Goal: Navigation & Orientation: Understand site structure

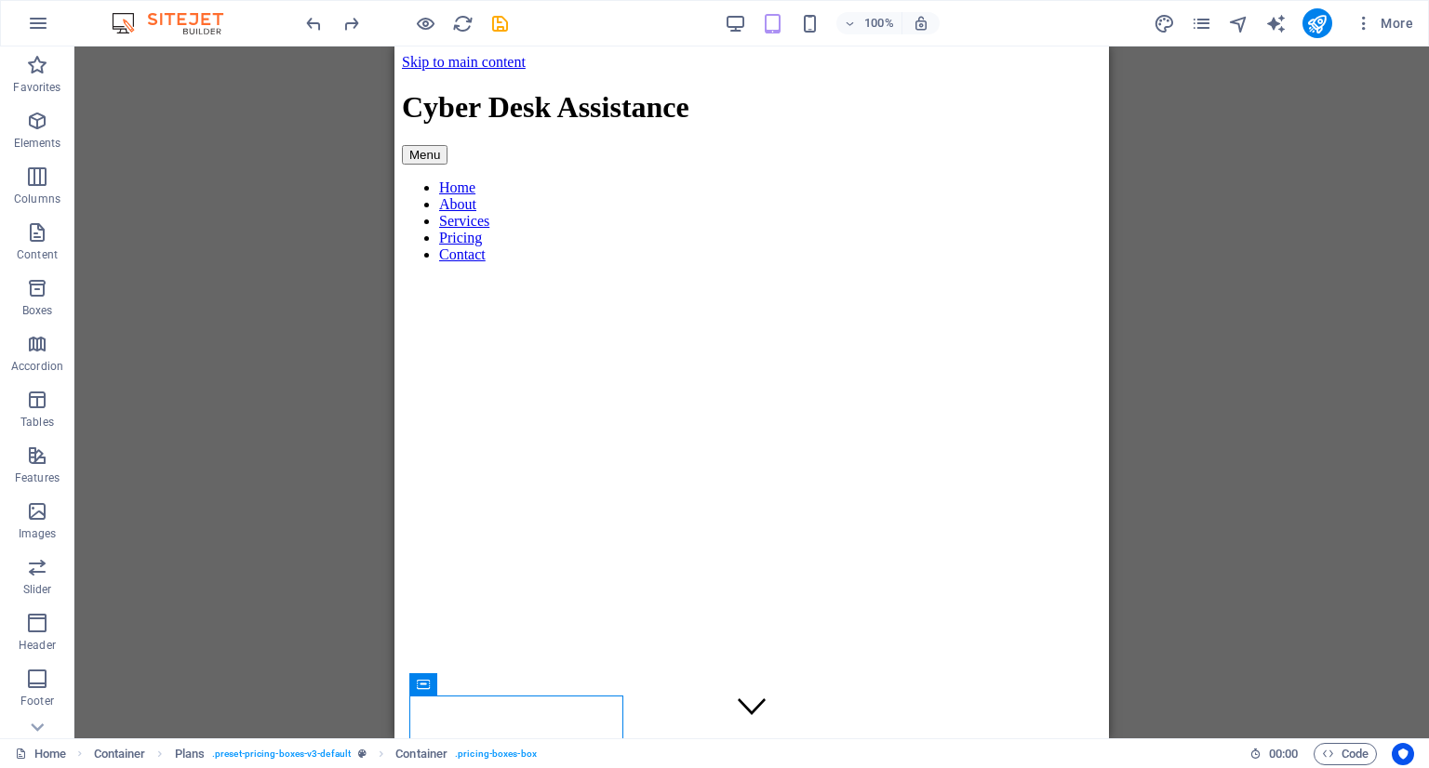
scroll to position [4101, 0]
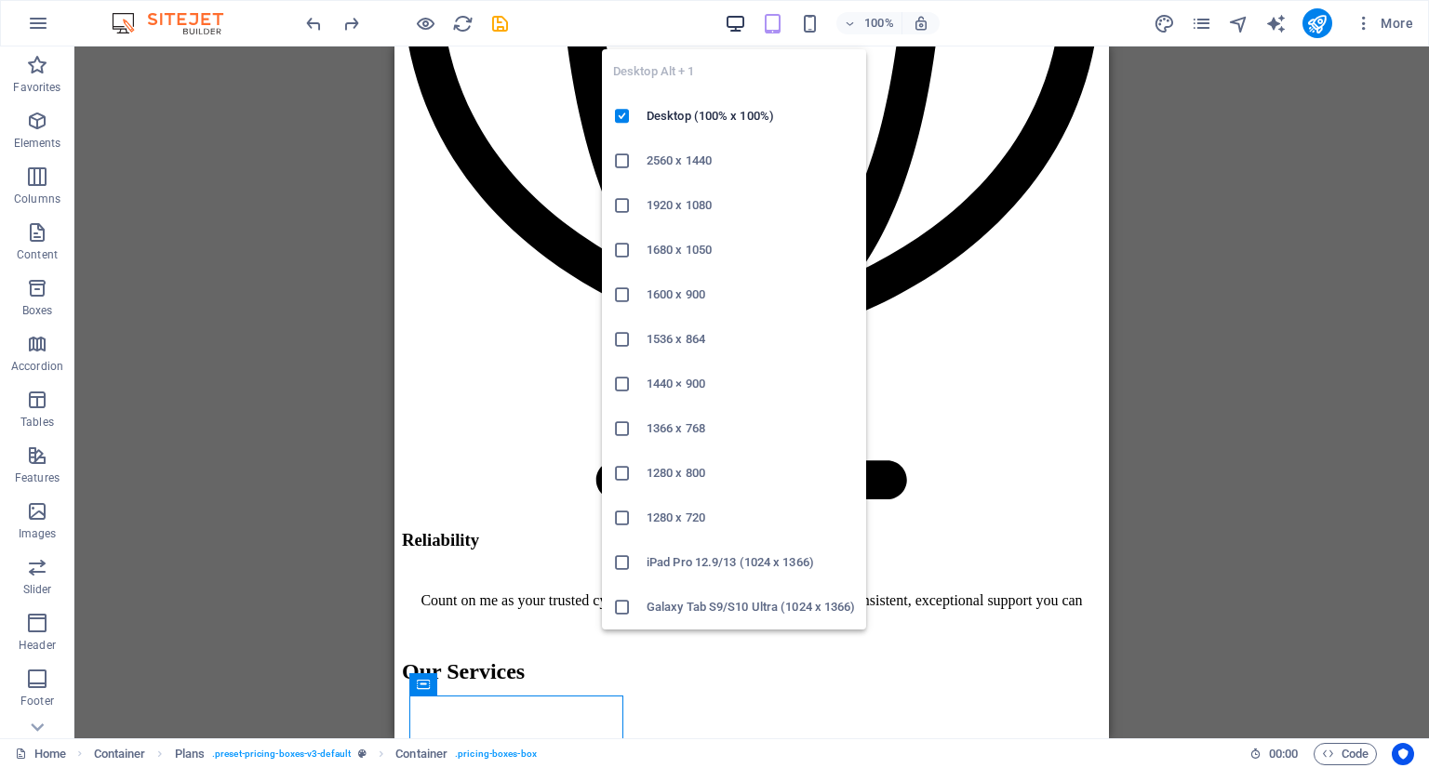
click at [735, 23] on icon "button" at bounding box center [735, 23] width 21 height 21
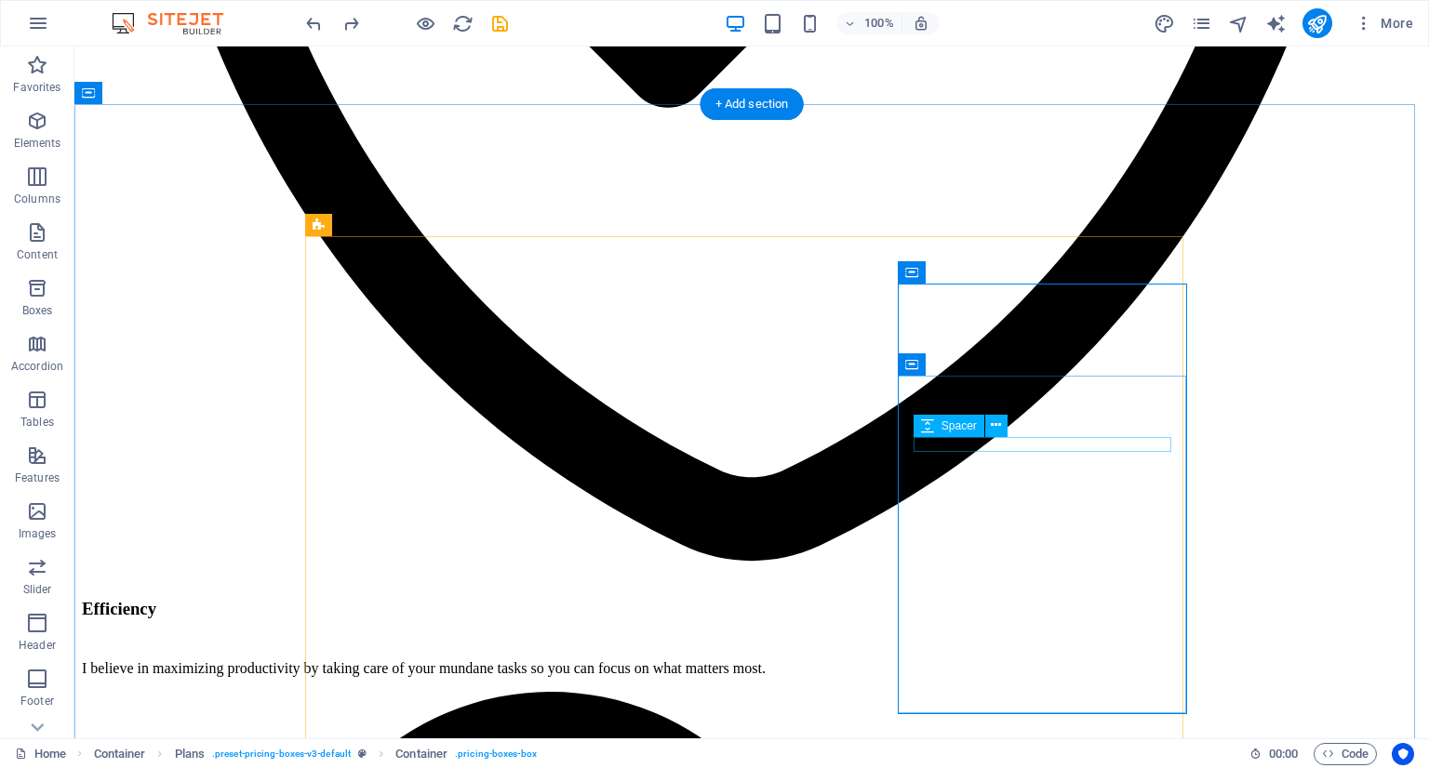
scroll to position [3517, 0]
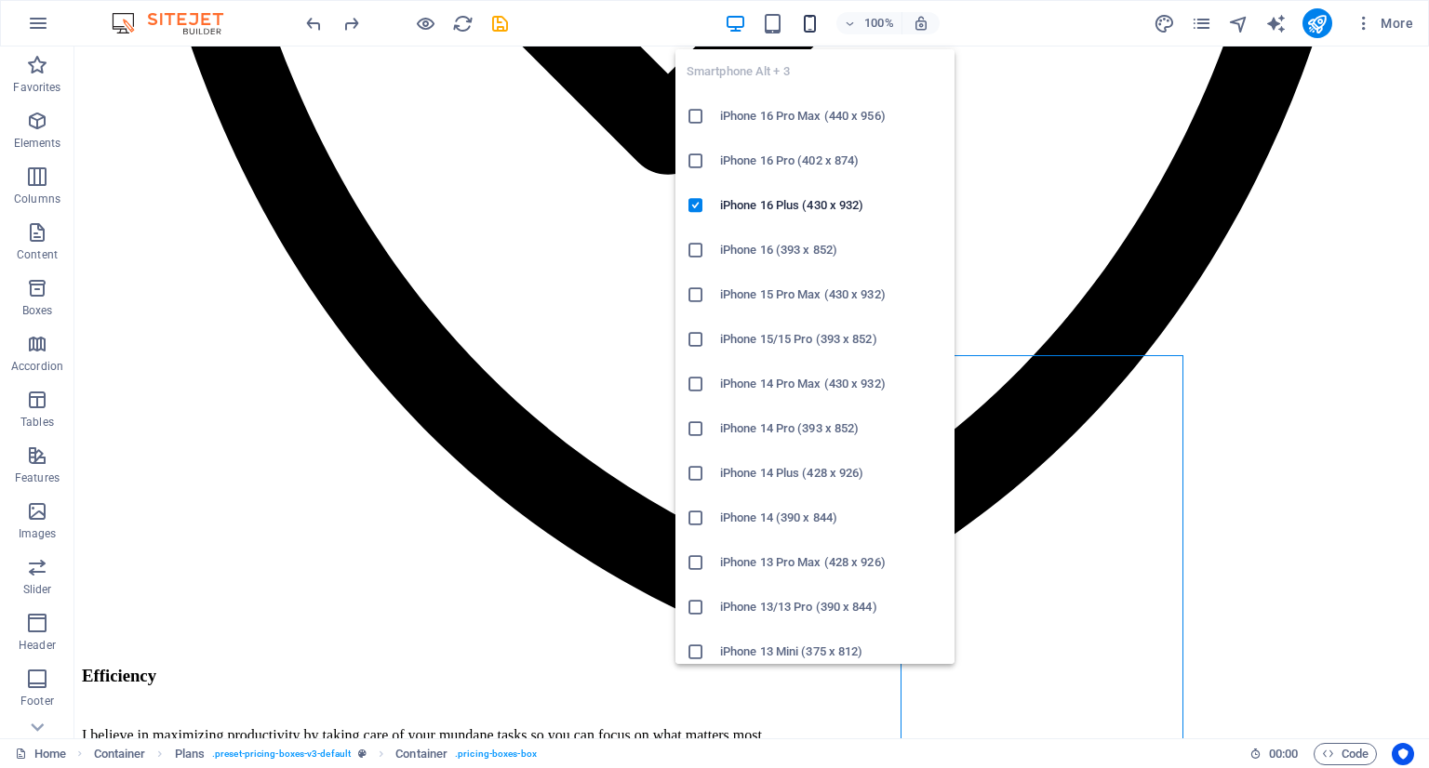
click at [805, 13] on icon "button" at bounding box center [809, 23] width 21 height 21
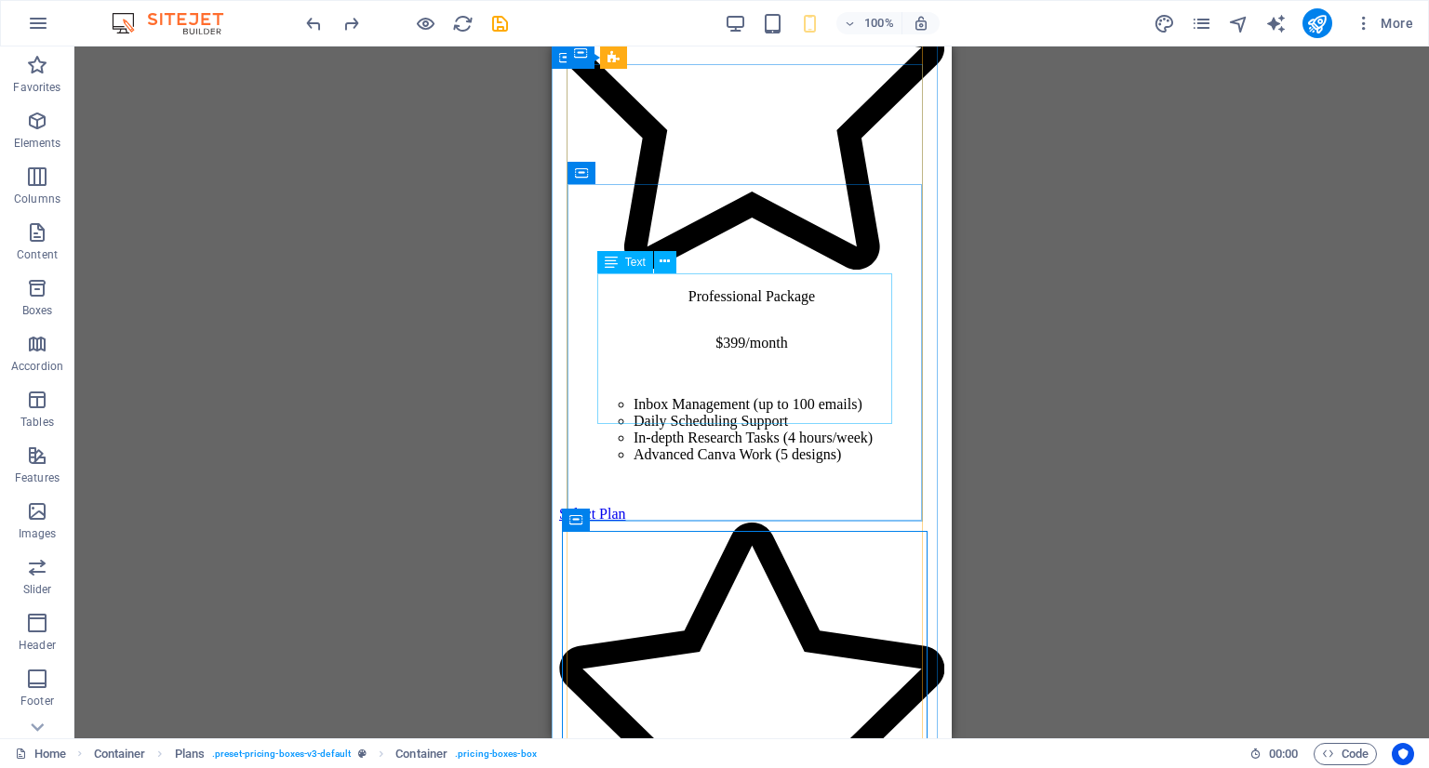
scroll to position [5473, 0]
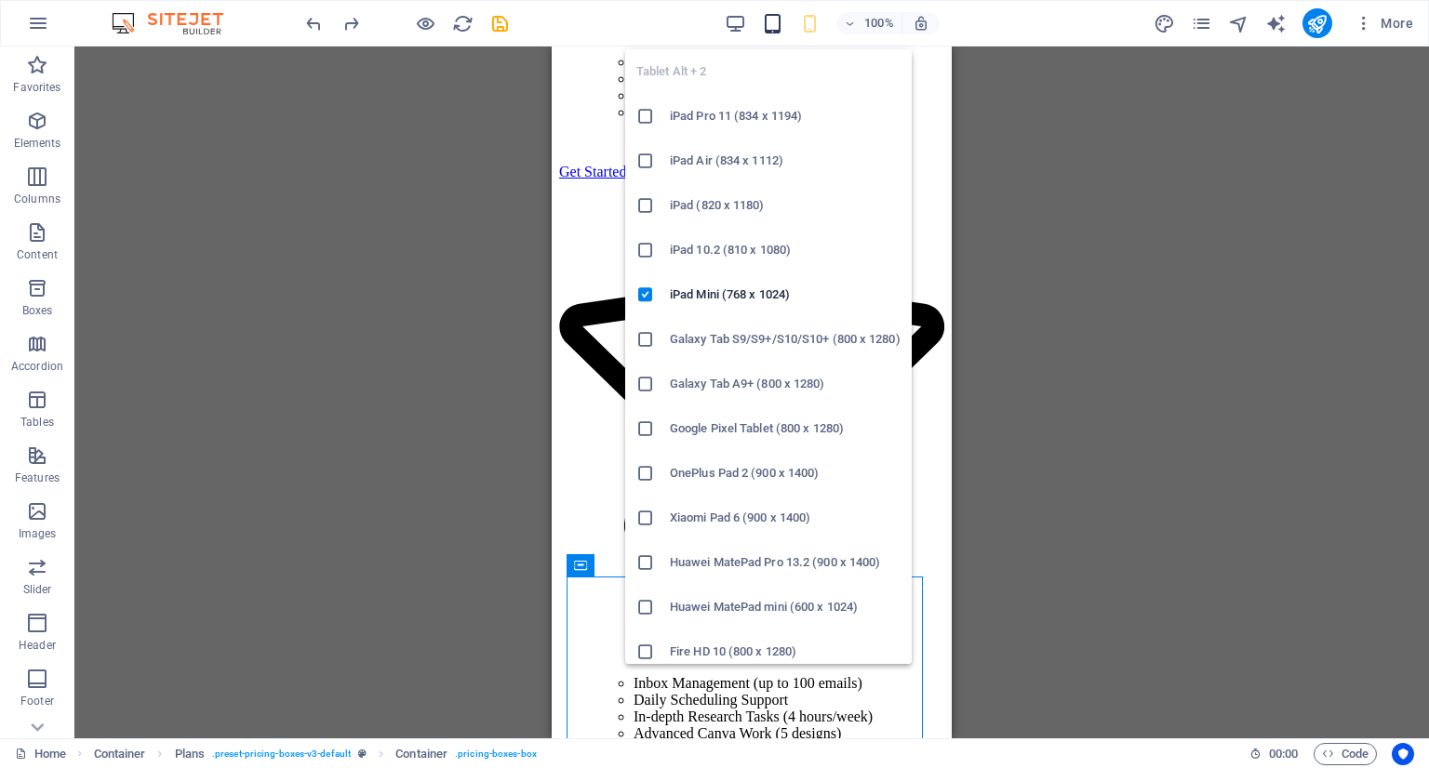
click at [768, 20] on icon "button" at bounding box center [772, 23] width 21 height 21
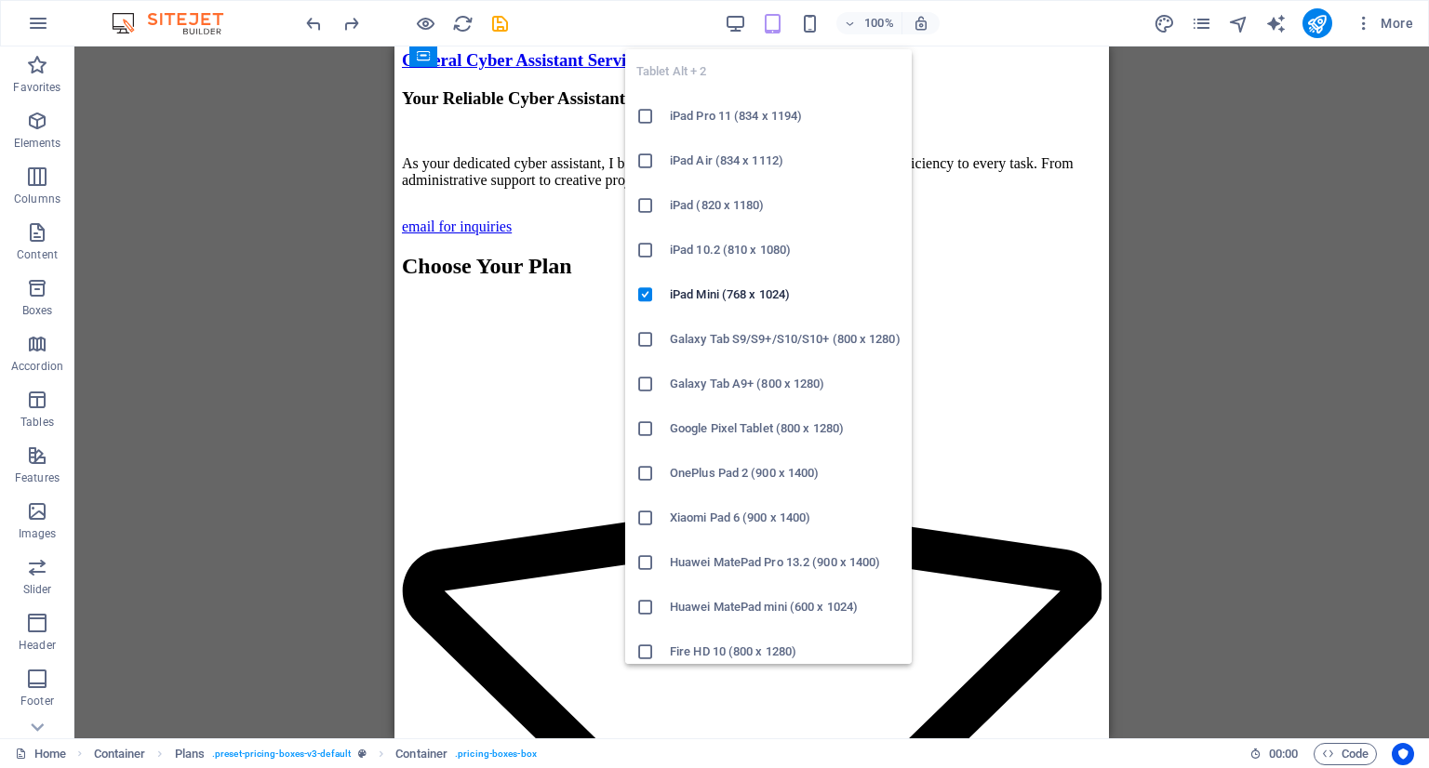
scroll to position [4730, 0]
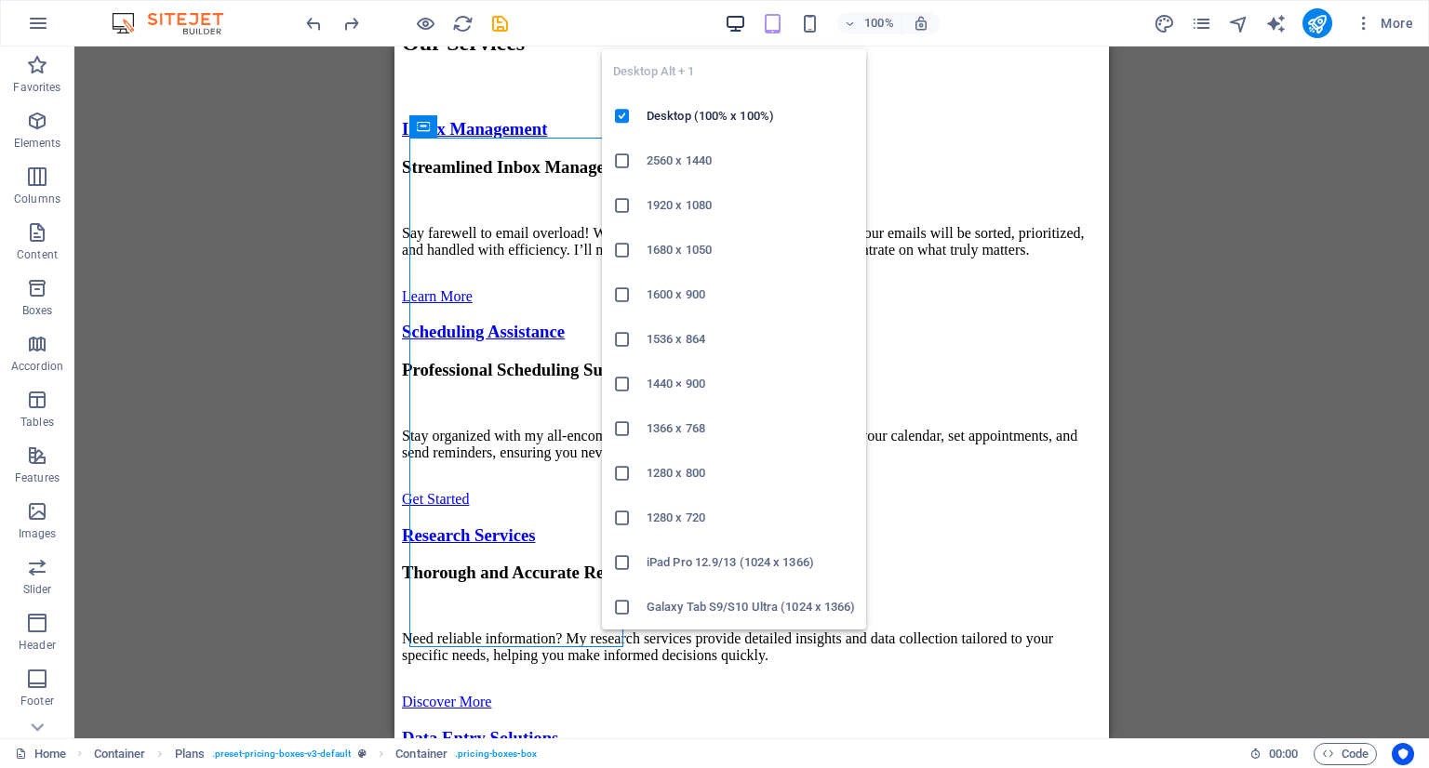
click at [743, 19] on icon "button" at bounding box center [735, 23] width 21 height 21
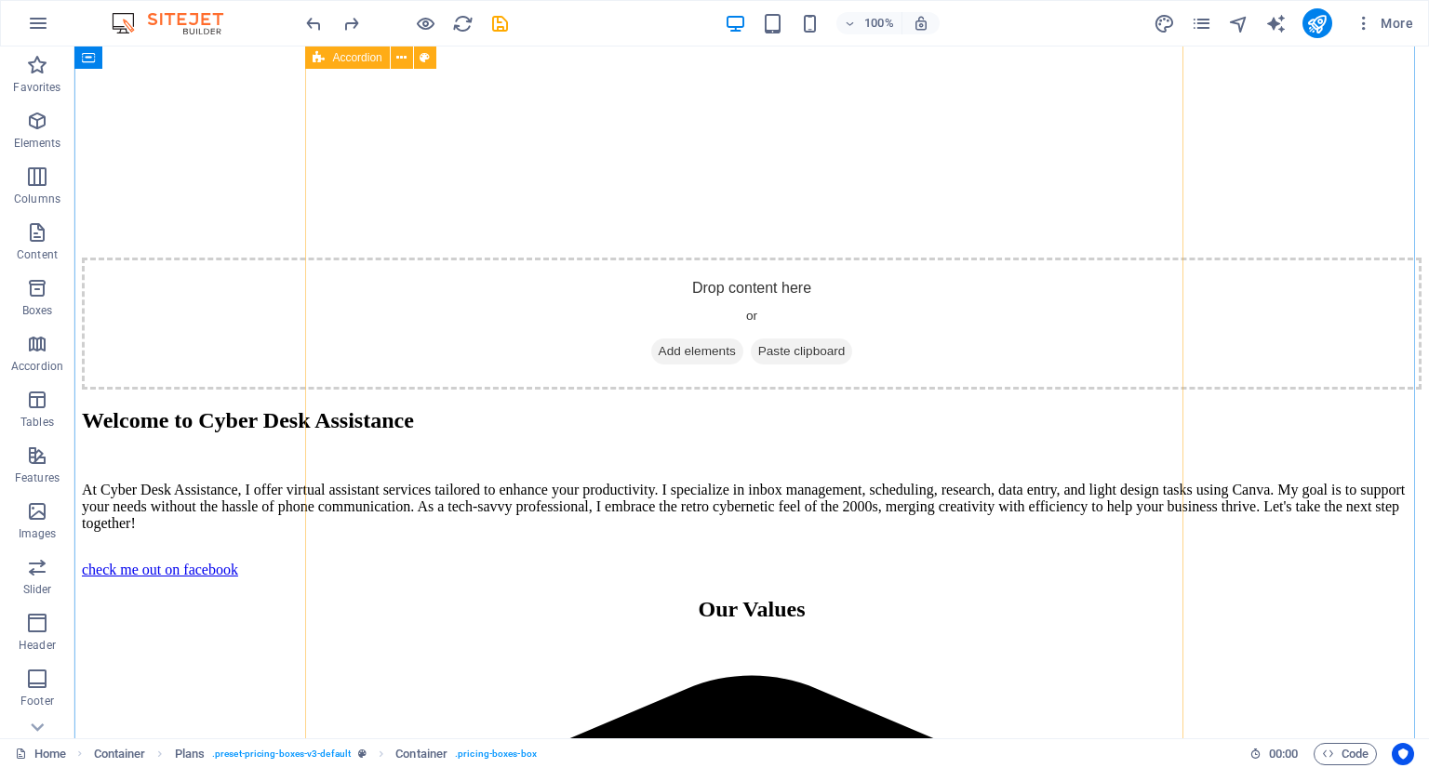
scroll to position [2045, 0]
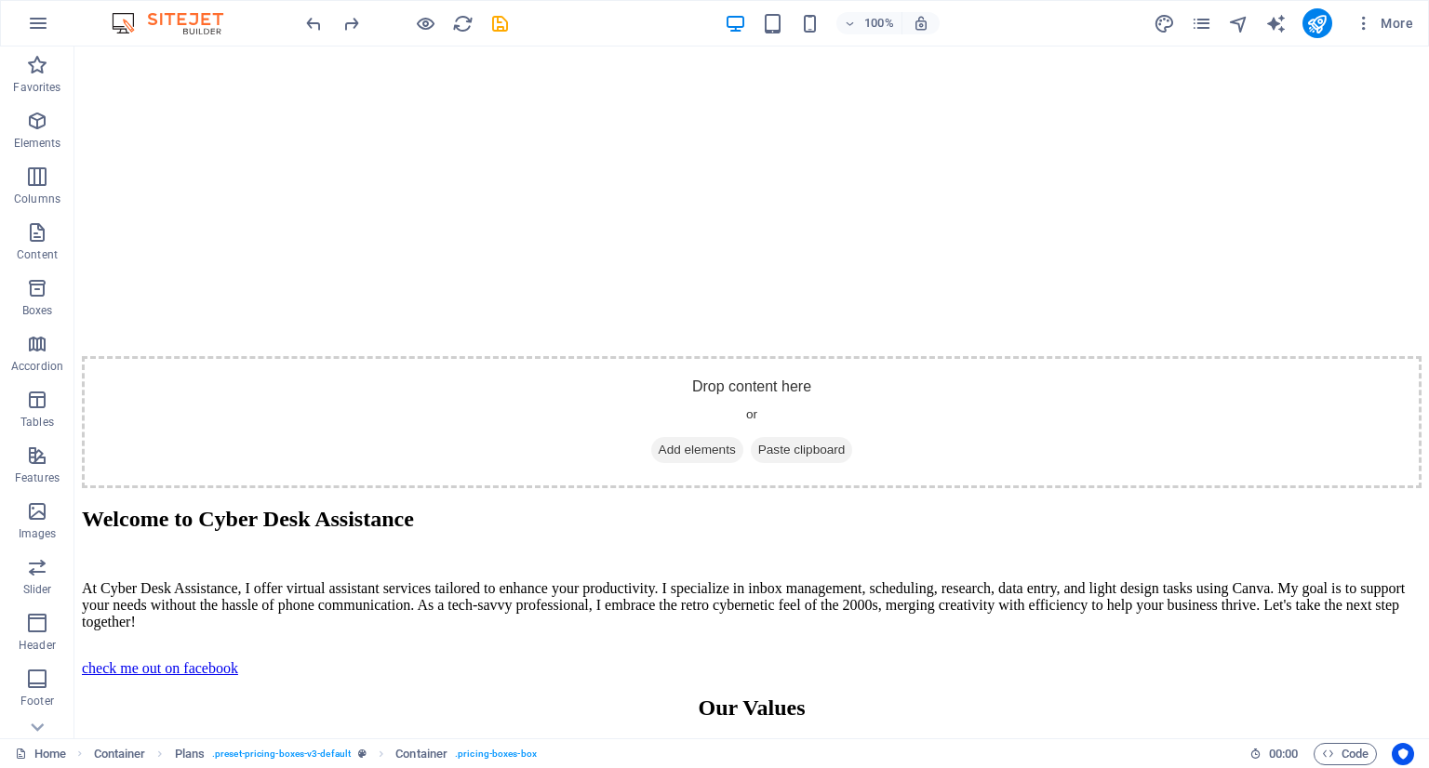
click at [782, 8] on div "100%" at bounding box center [832, 23] width 215 height 30
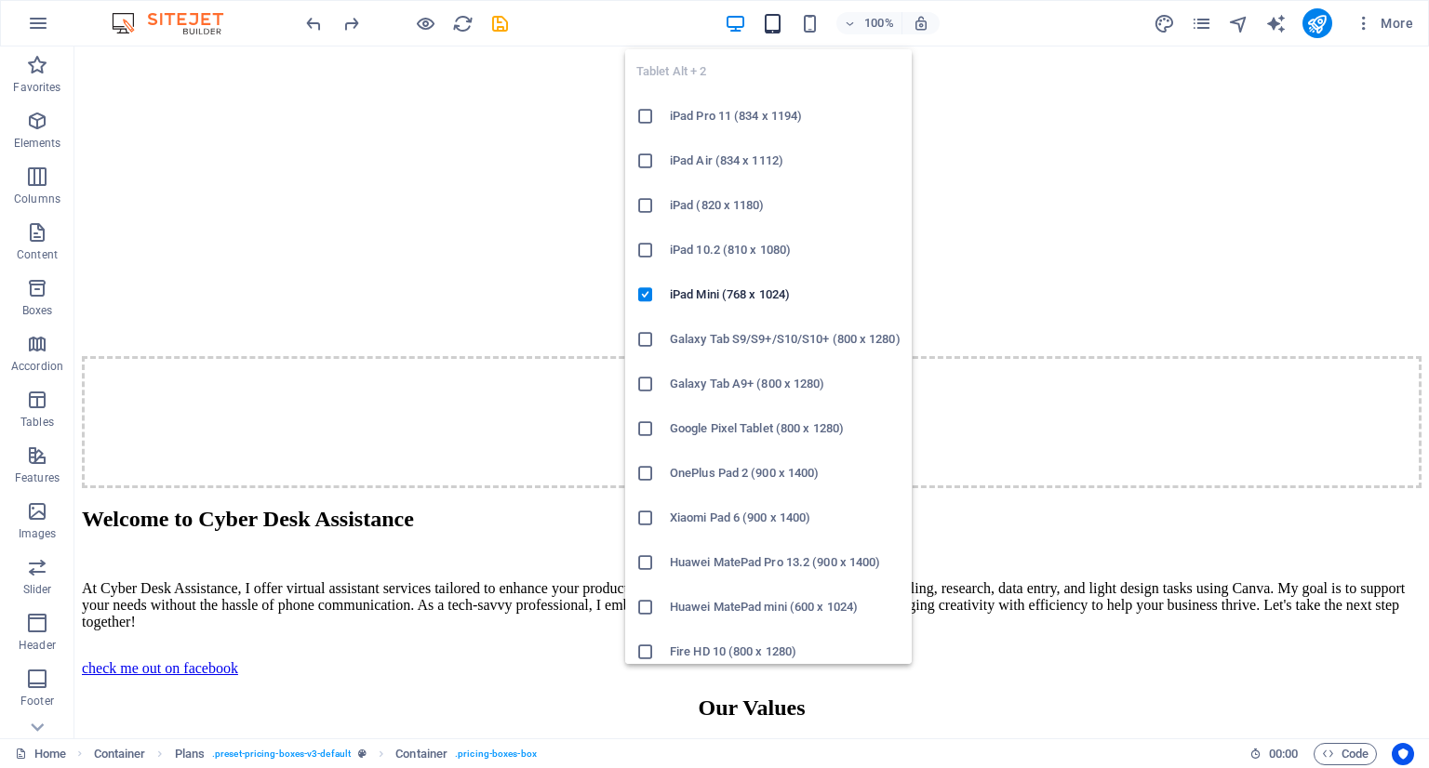
click at [777, 14] on icon "button" at bounding box center [772, 23] width 21 height 21
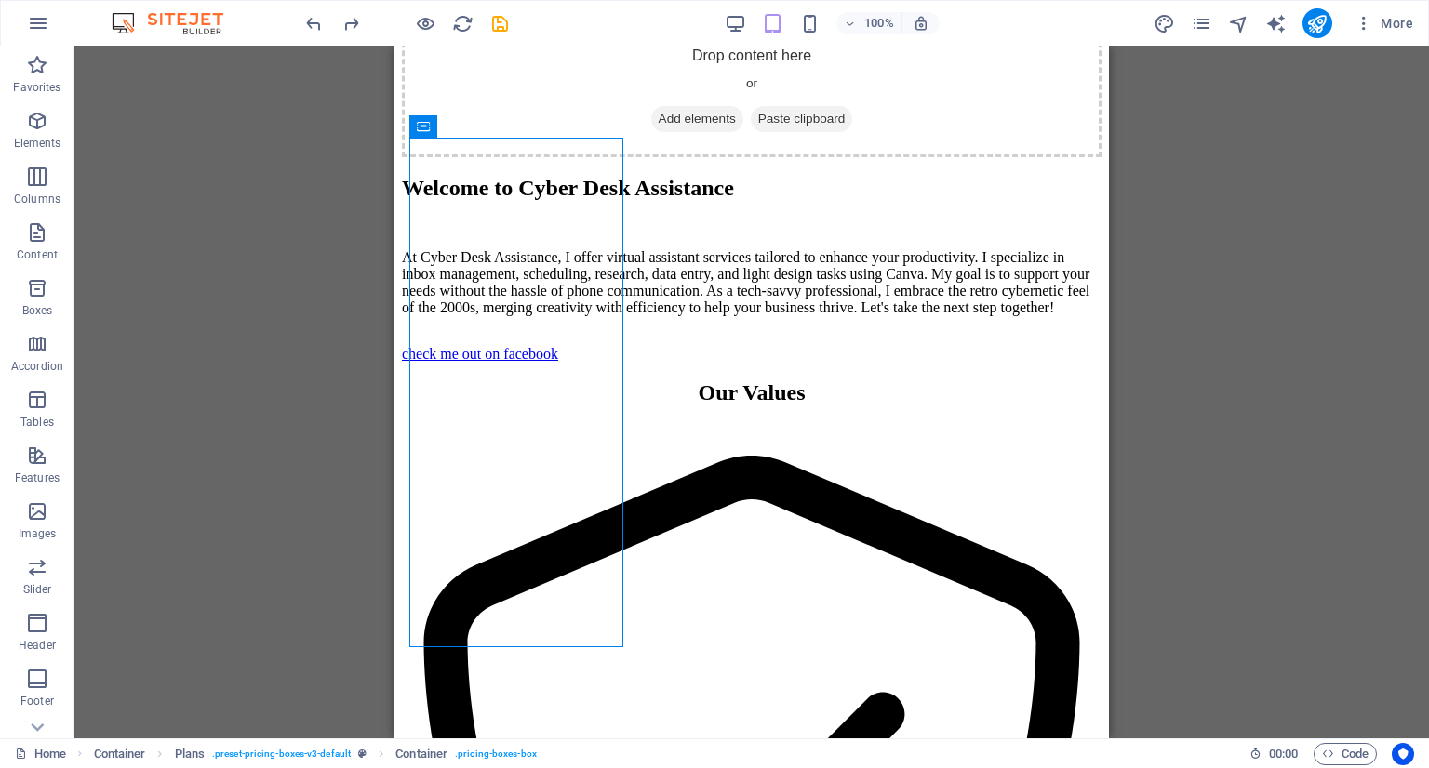
scroll to position [4730, 0]
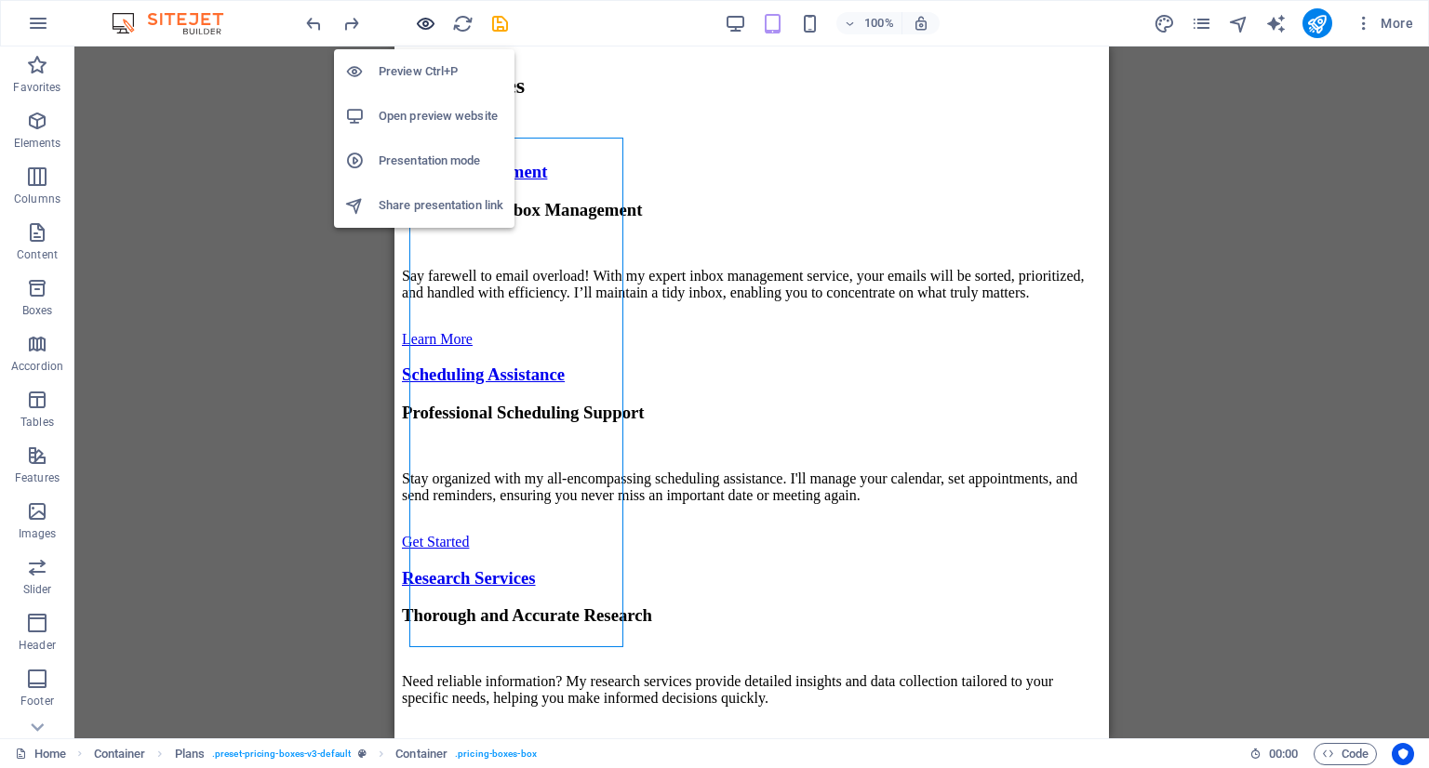
click at [422, 31] on icon "button" at bounding box center [425, 23] width 21 height 21
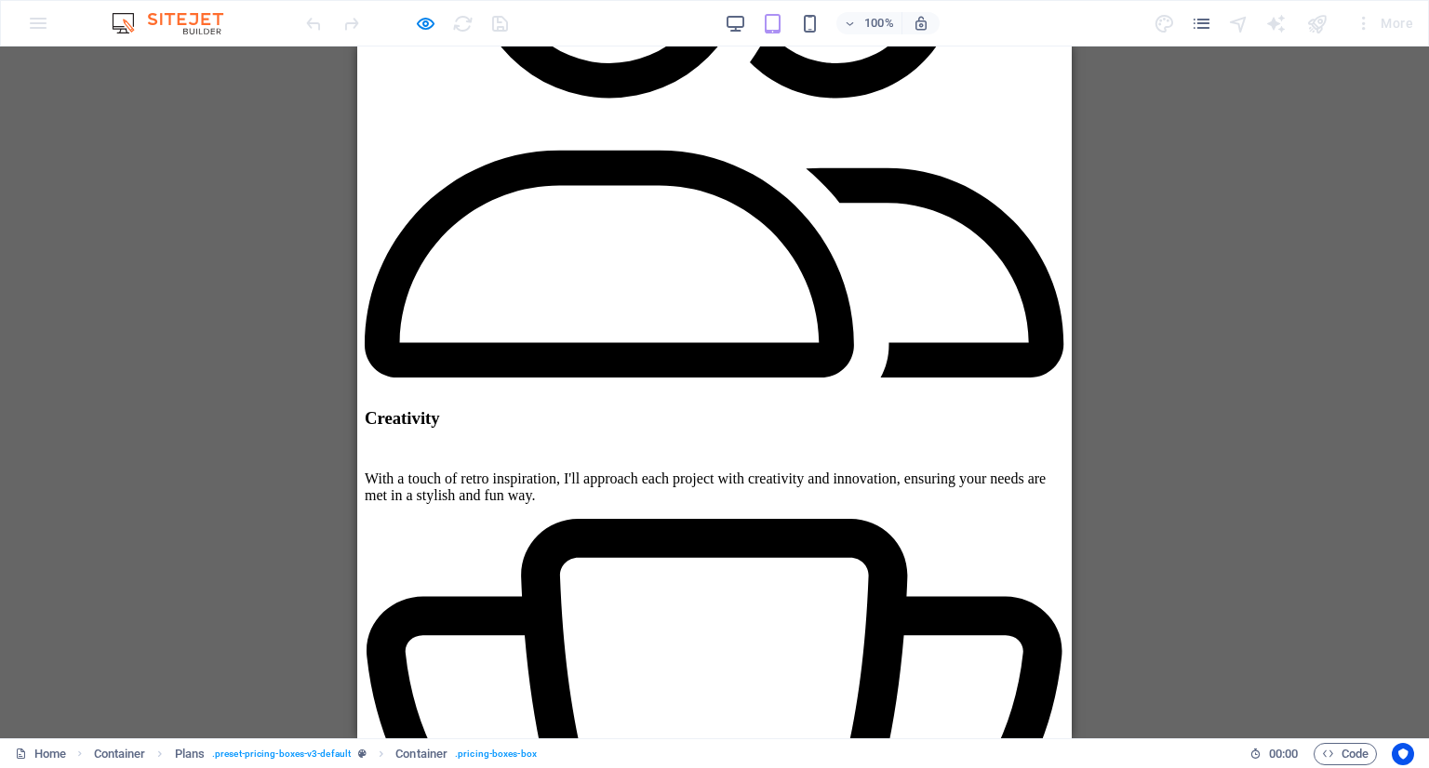
scroll to position [3508, 0]
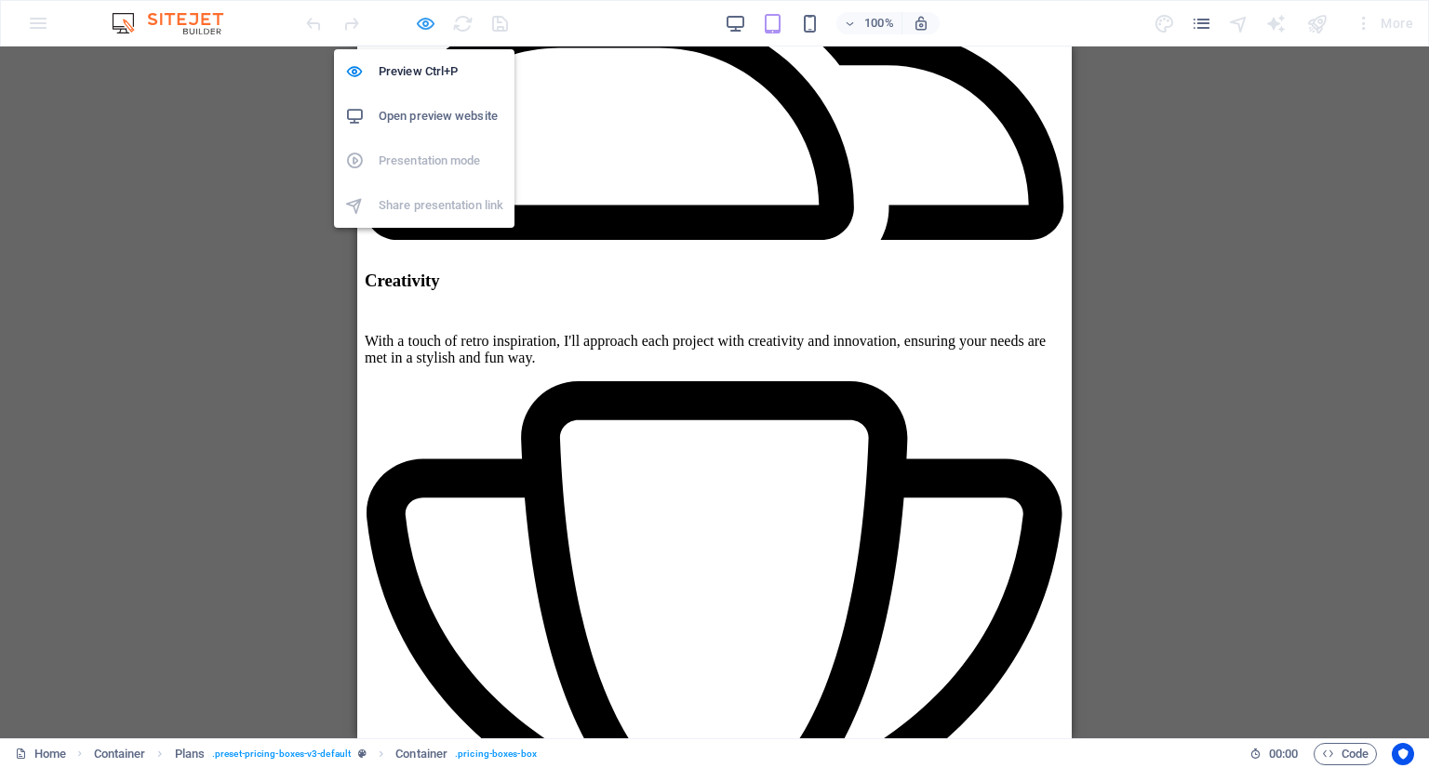
click at [419, 27] on icon "button" at bounding box center [425, 23] width 21 height 21
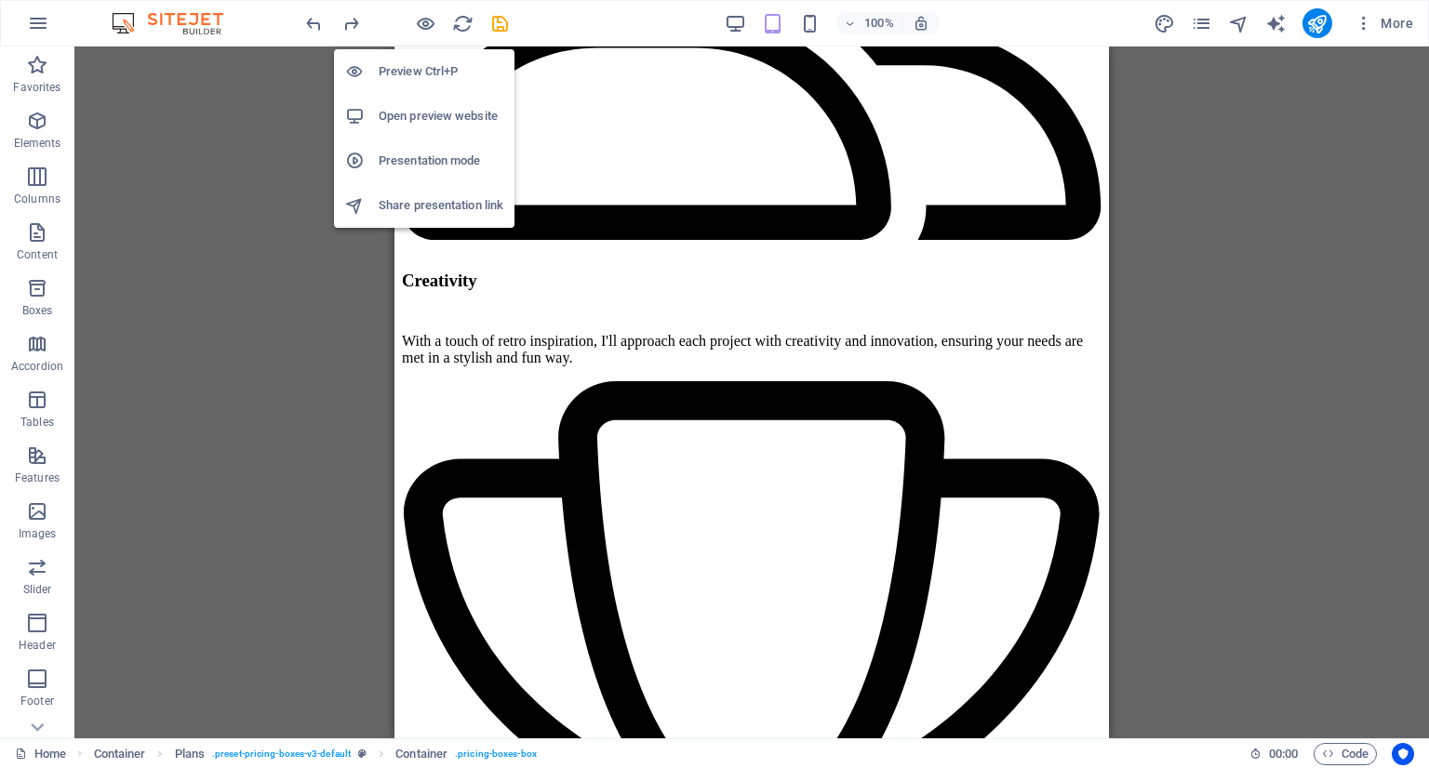
scroll to position [4730, 0]
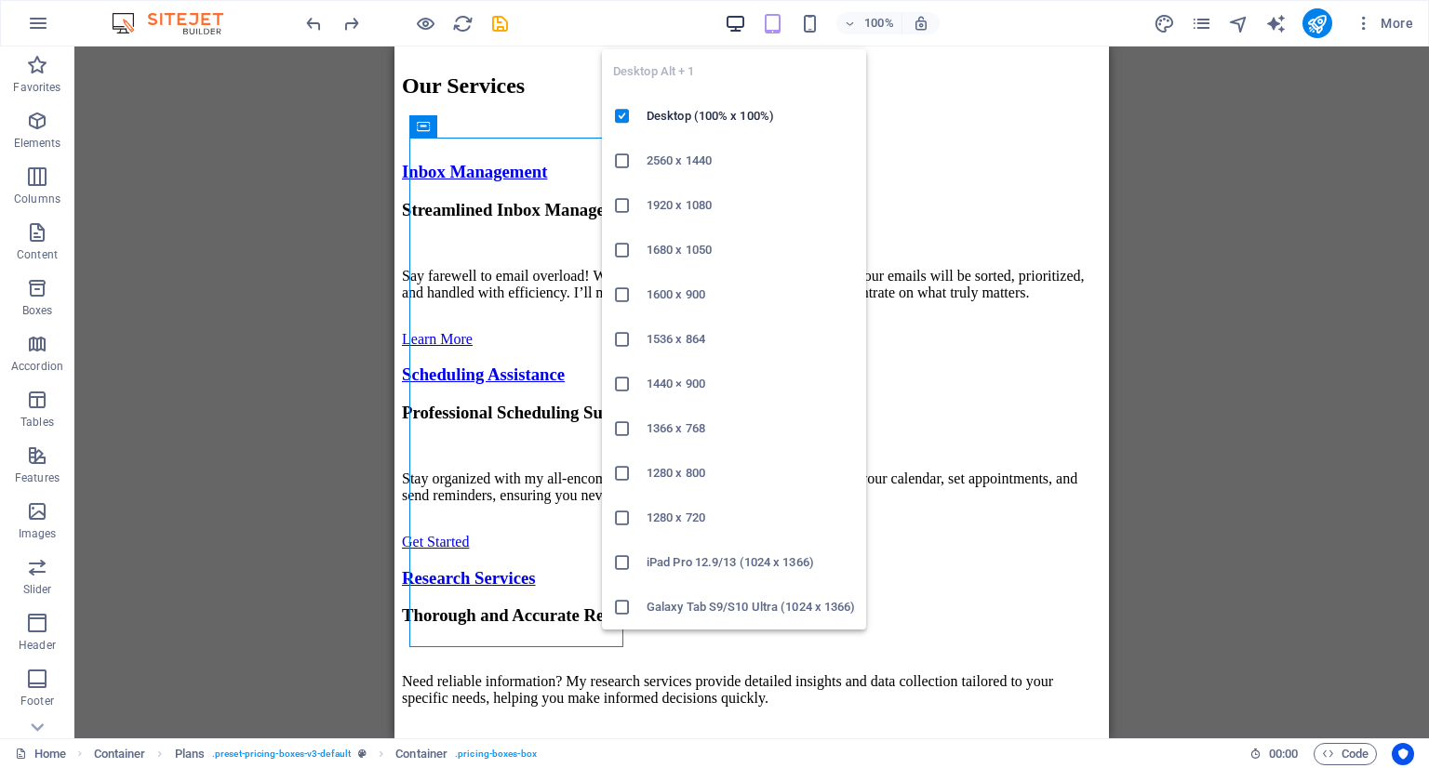
click at [738, 15] on icon "button" at bounding box center [735, 23] width 21 height 21
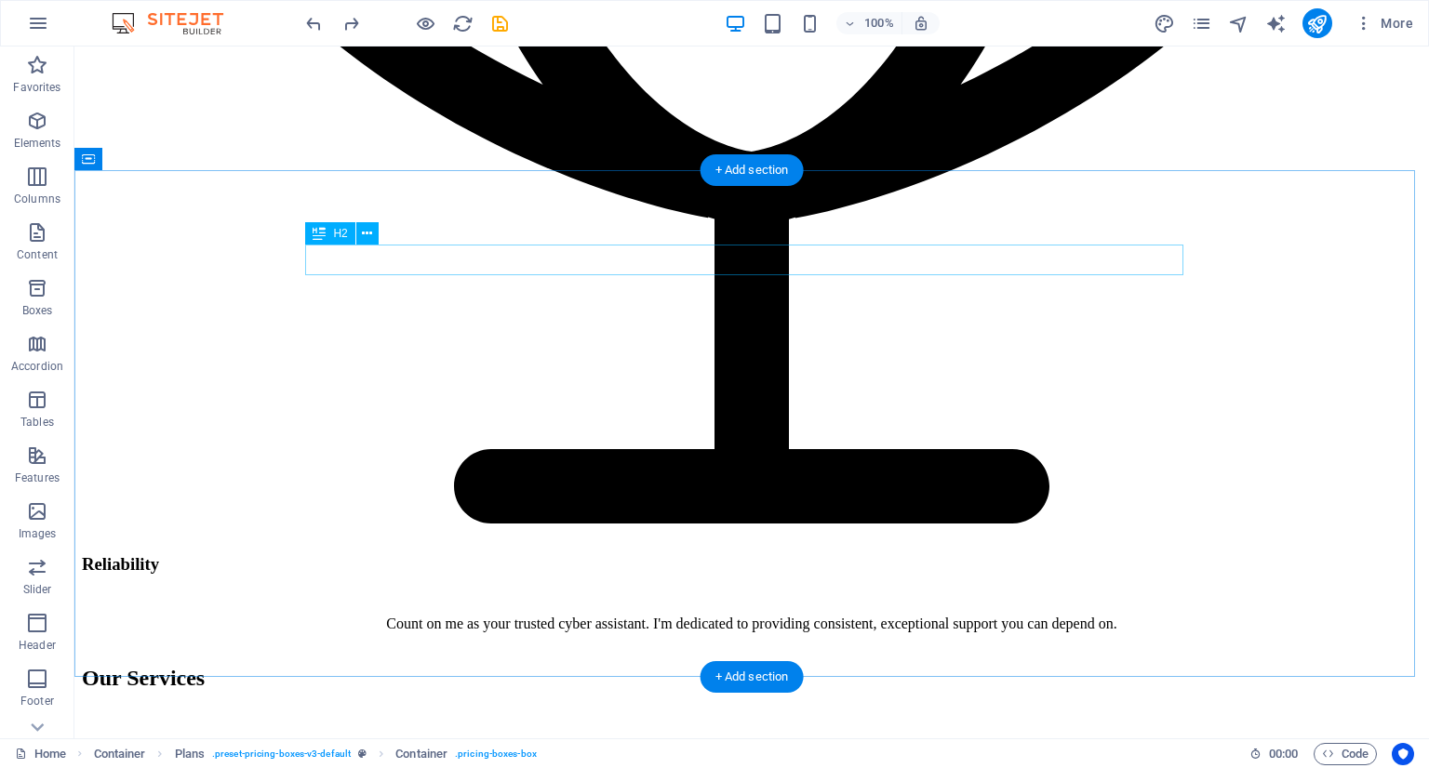
scroll to position [6143, 0]
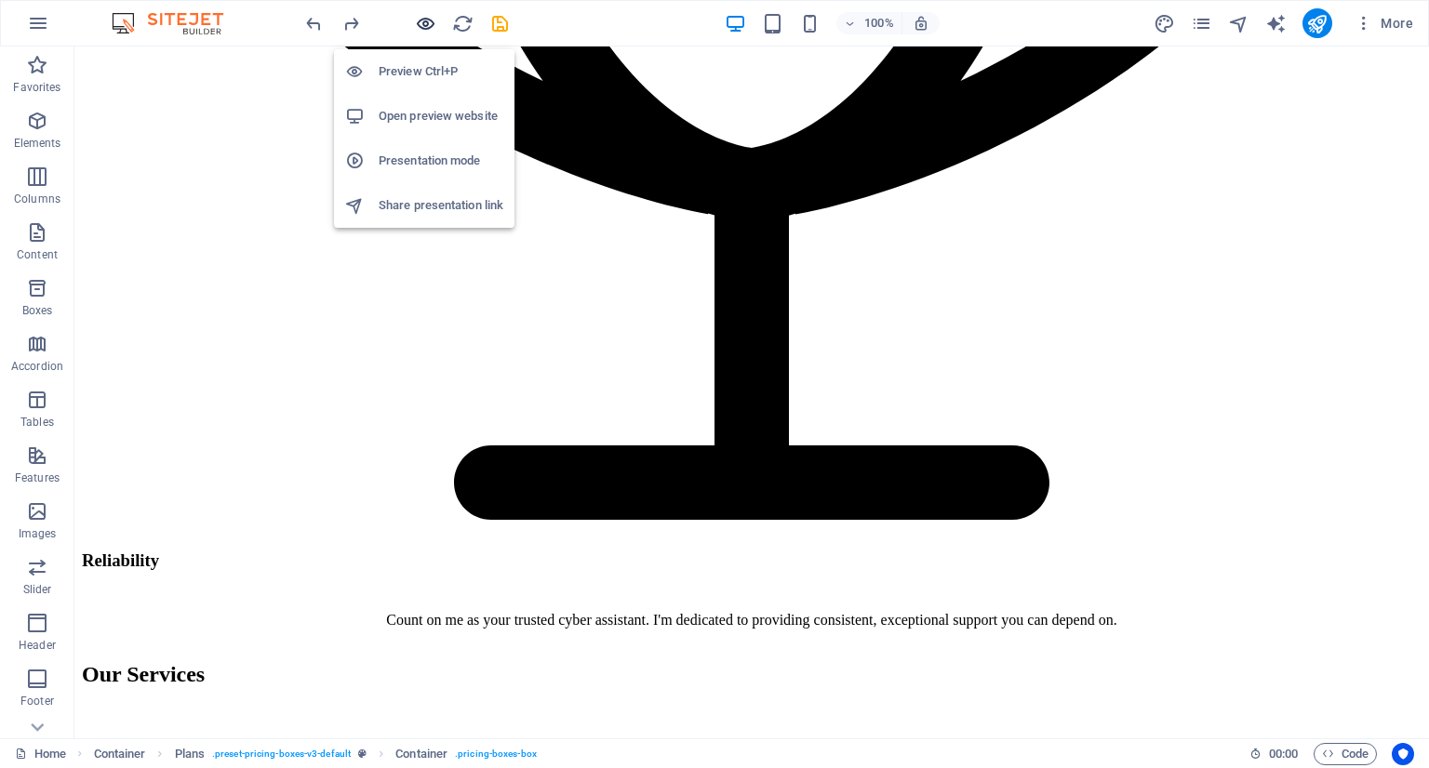
click at [428, 23] on icon "button" at bounding box center [425, 23] width 21 height 21
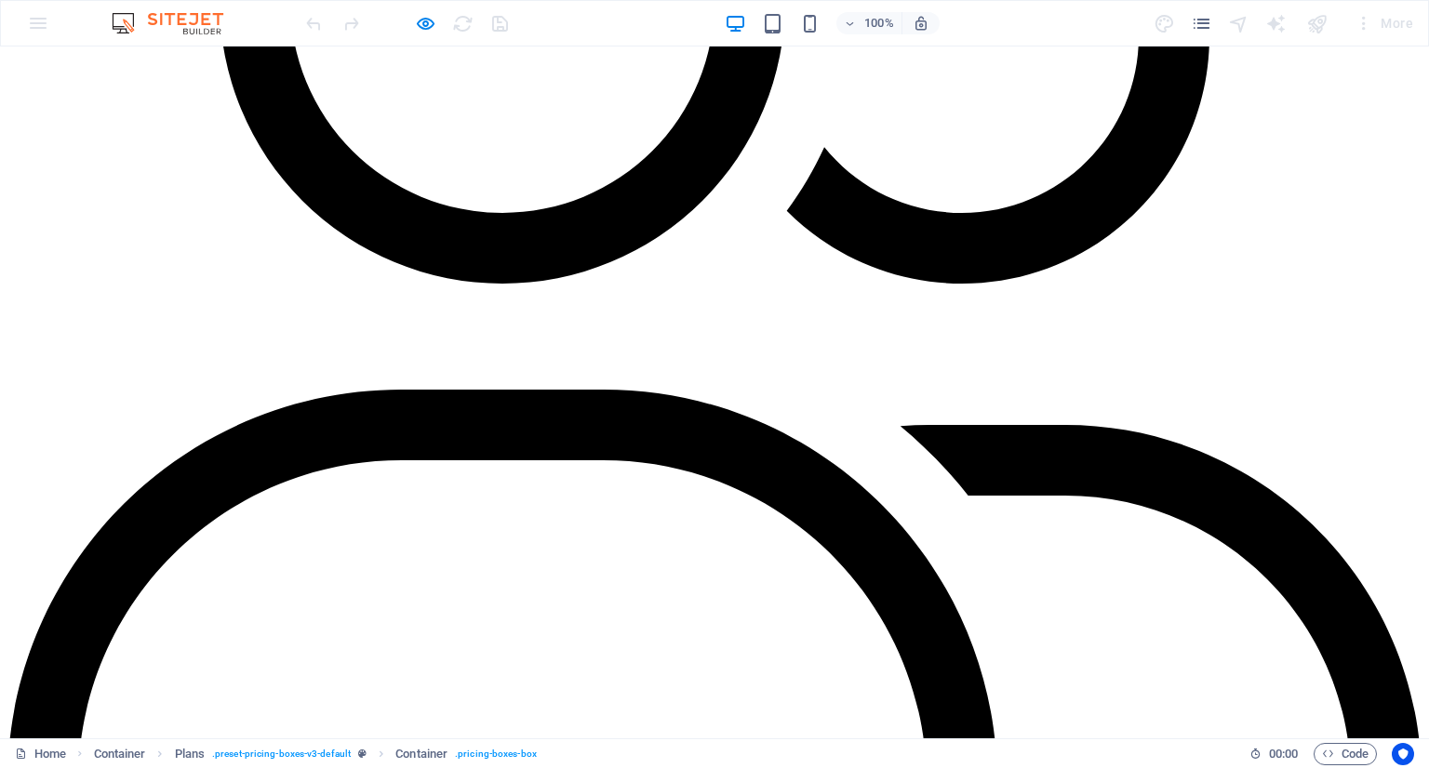
scroll to position [4612, 0]
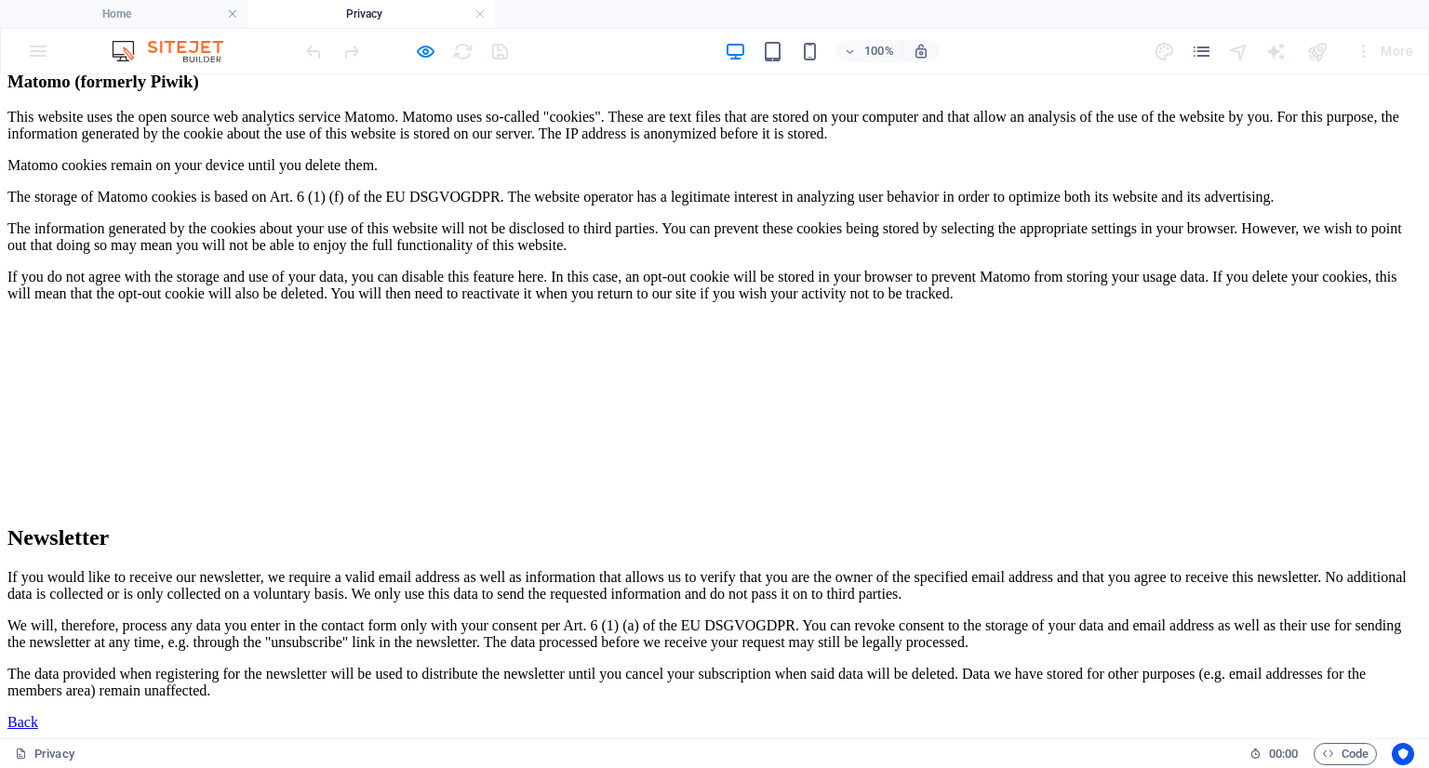
scroll to position [3348, 0]
click at [484, 8] on link at bounding box center [479, 15] width 11 height 18
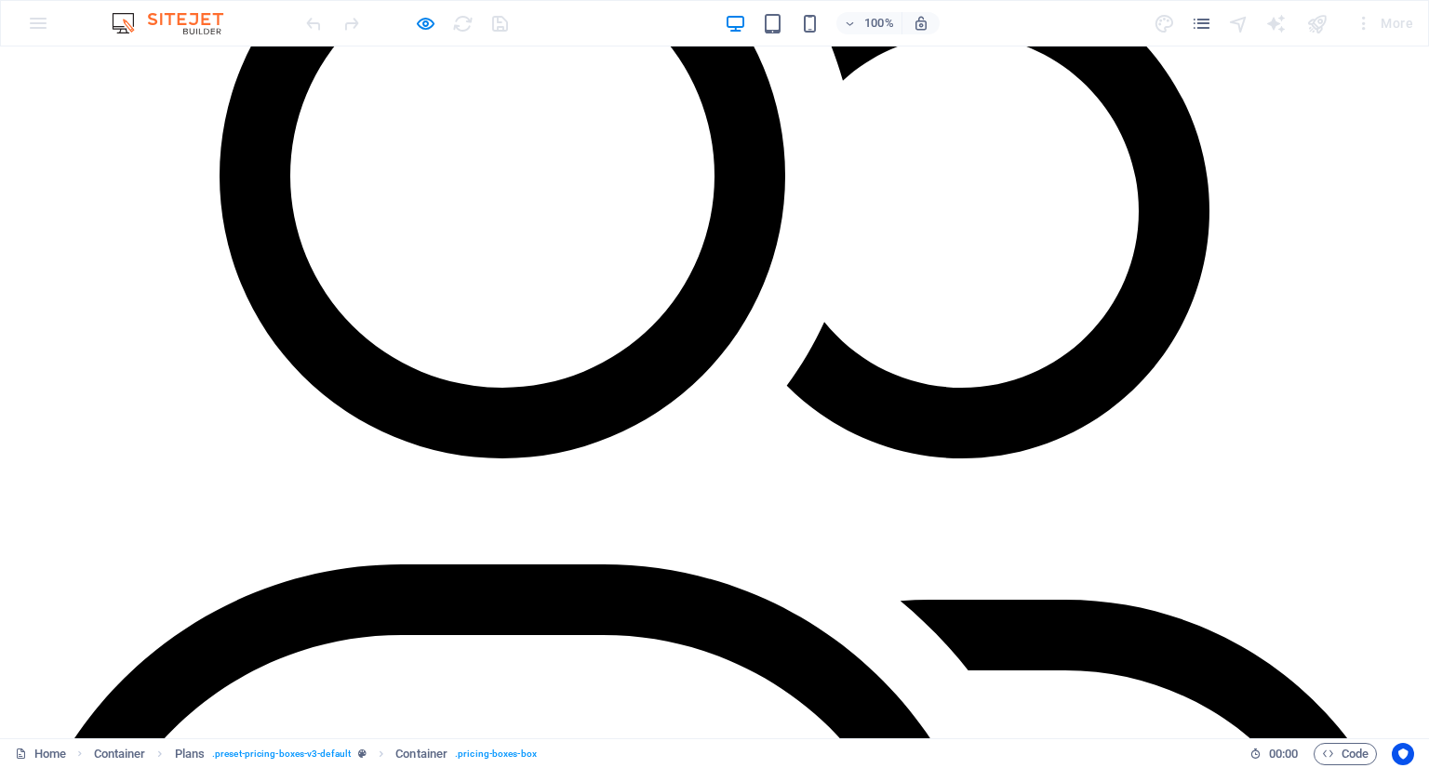
scroll to position [4612, 0]
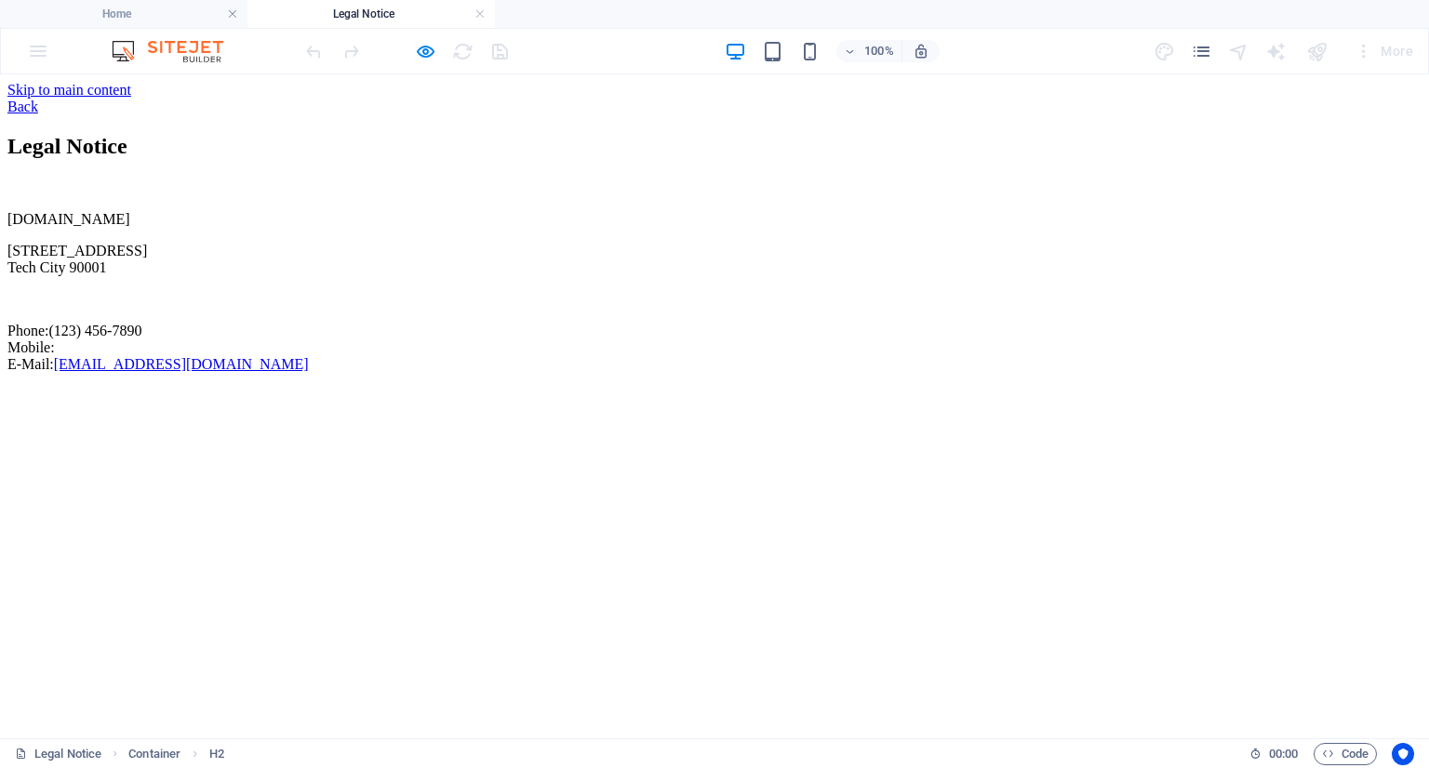
scroll to position [0, 0]
click at [477, 21] on link at bounding box center [479, 15] width 11 height 18
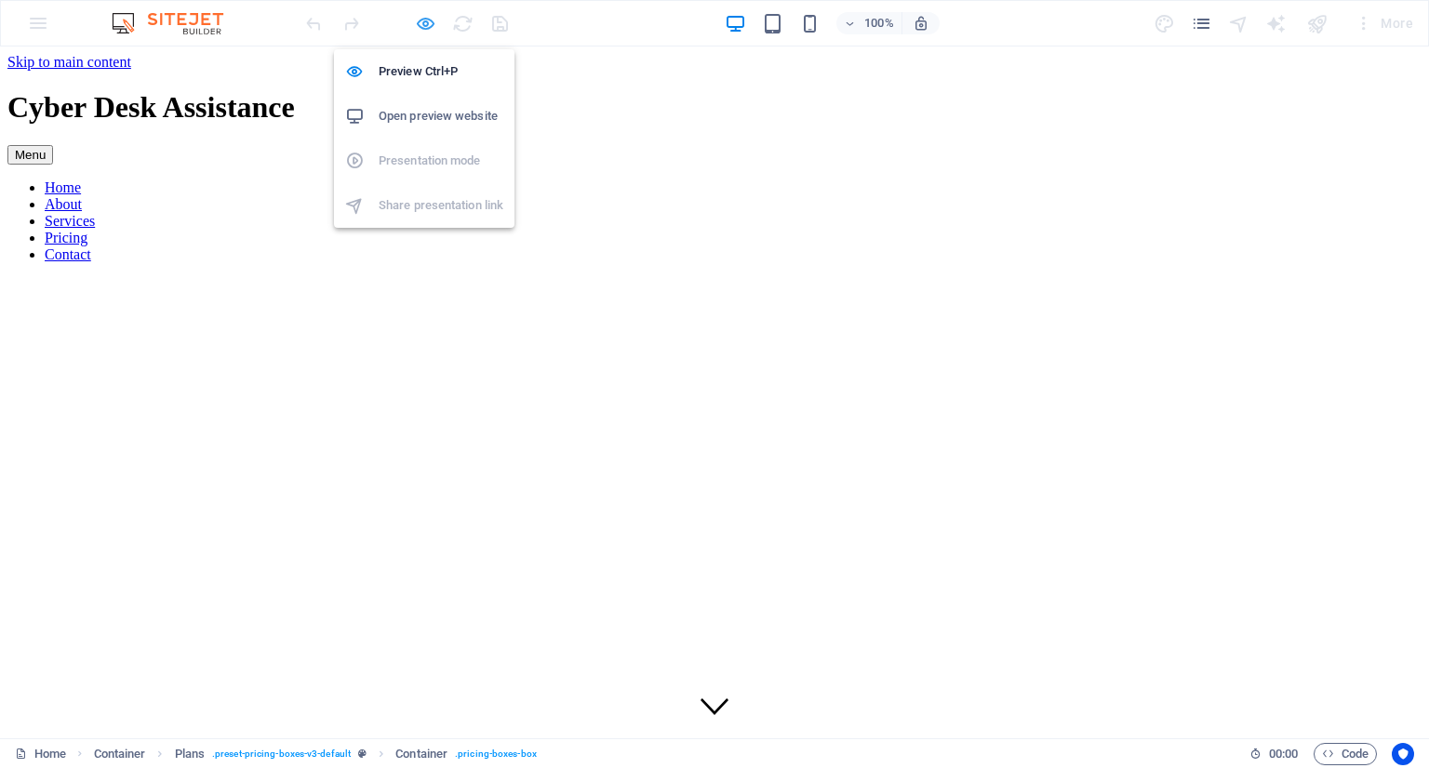
click at [415, 20] on icon "button" at bounding box center [425, 23] width 21 height 21
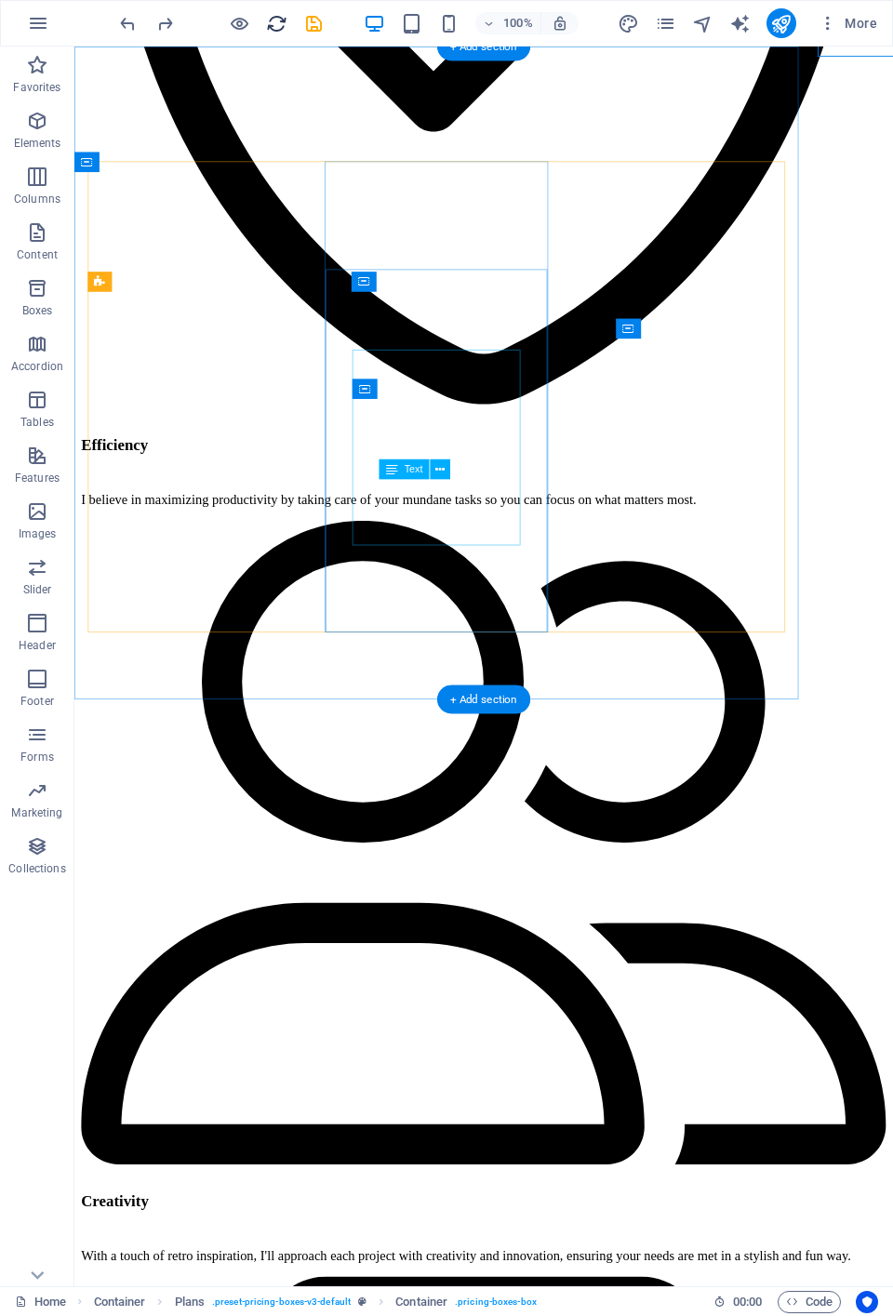
scroll to position [4288, 0]
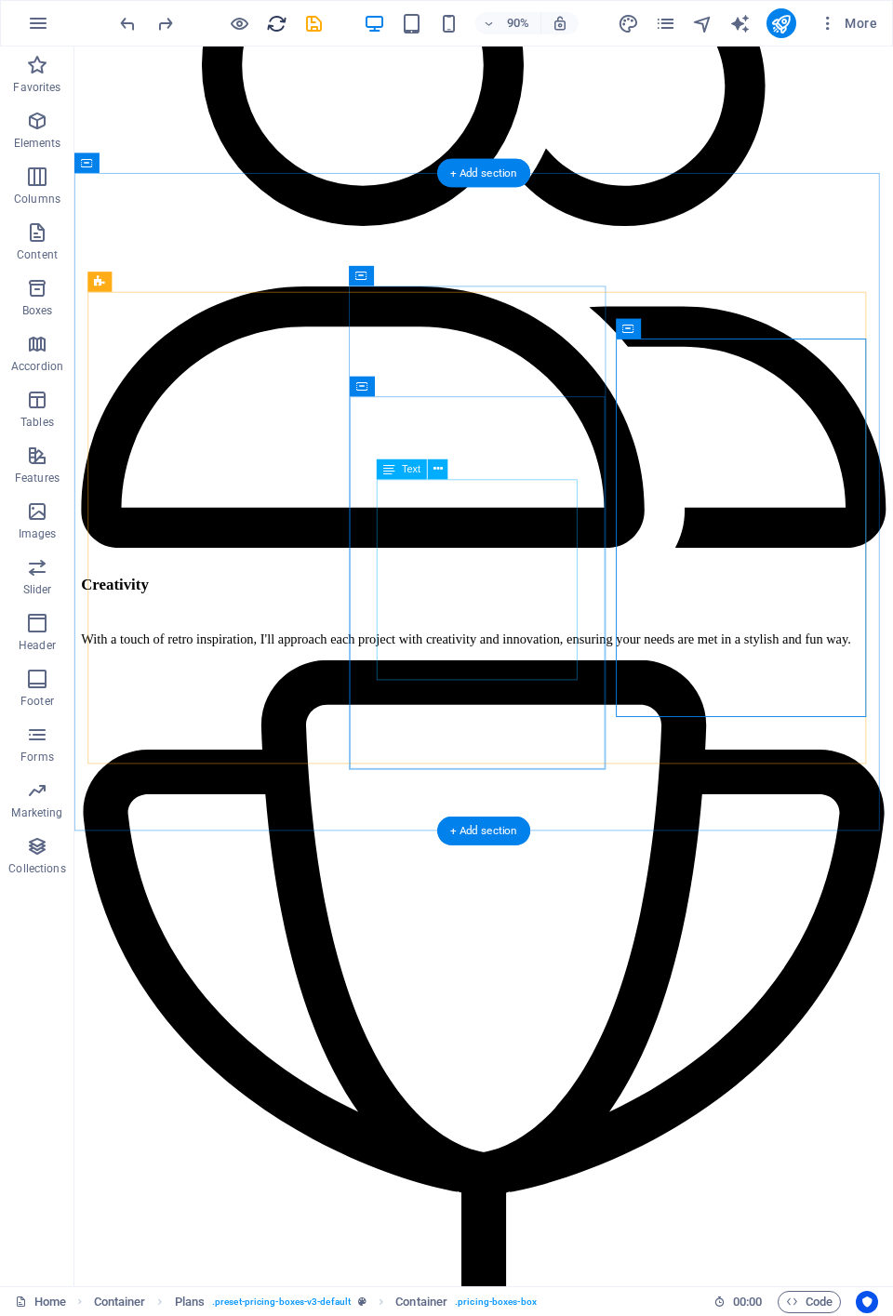
click at [439, 28] on icon "button" at bounding box center [448, 23] width 21 height 21
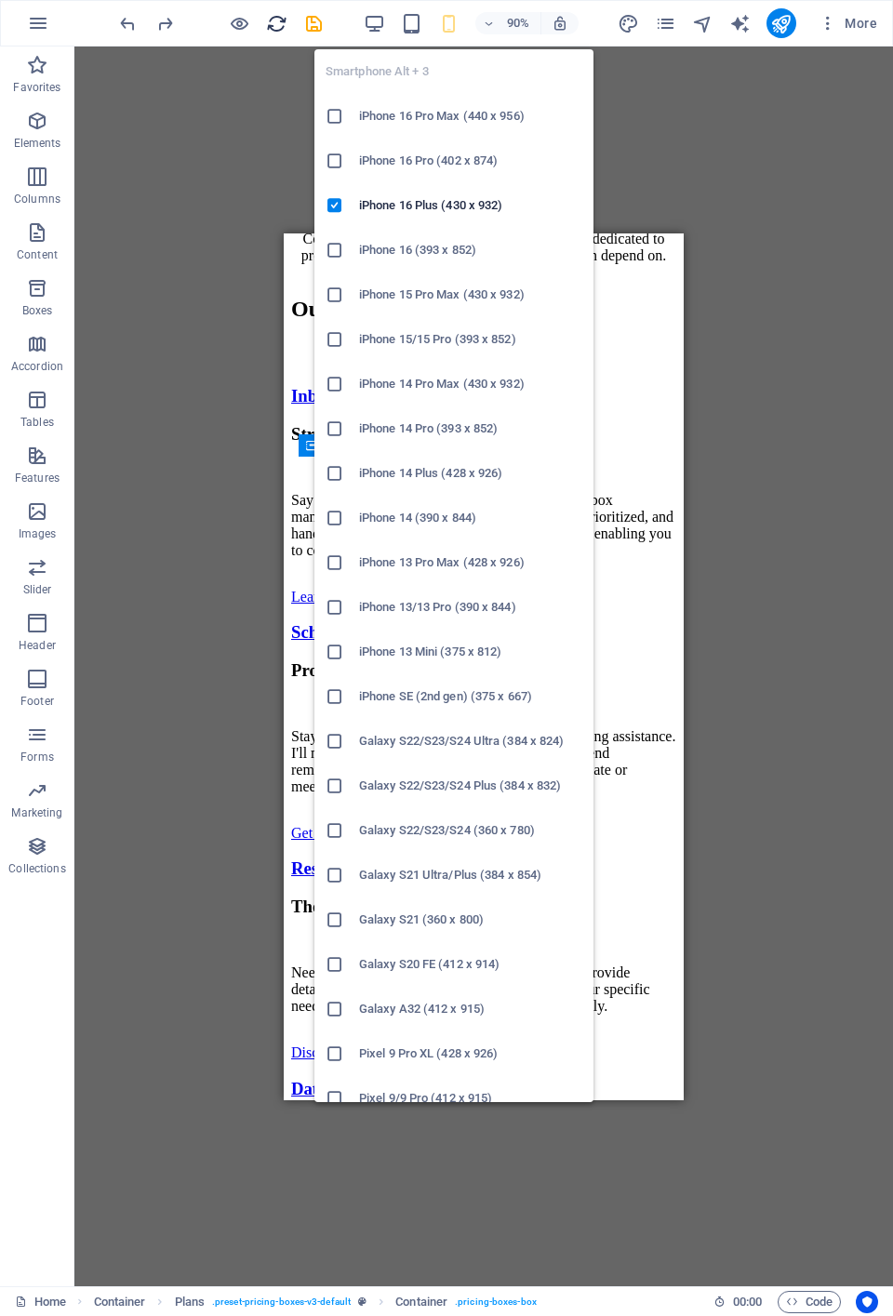
scroll to position [5998, 0]
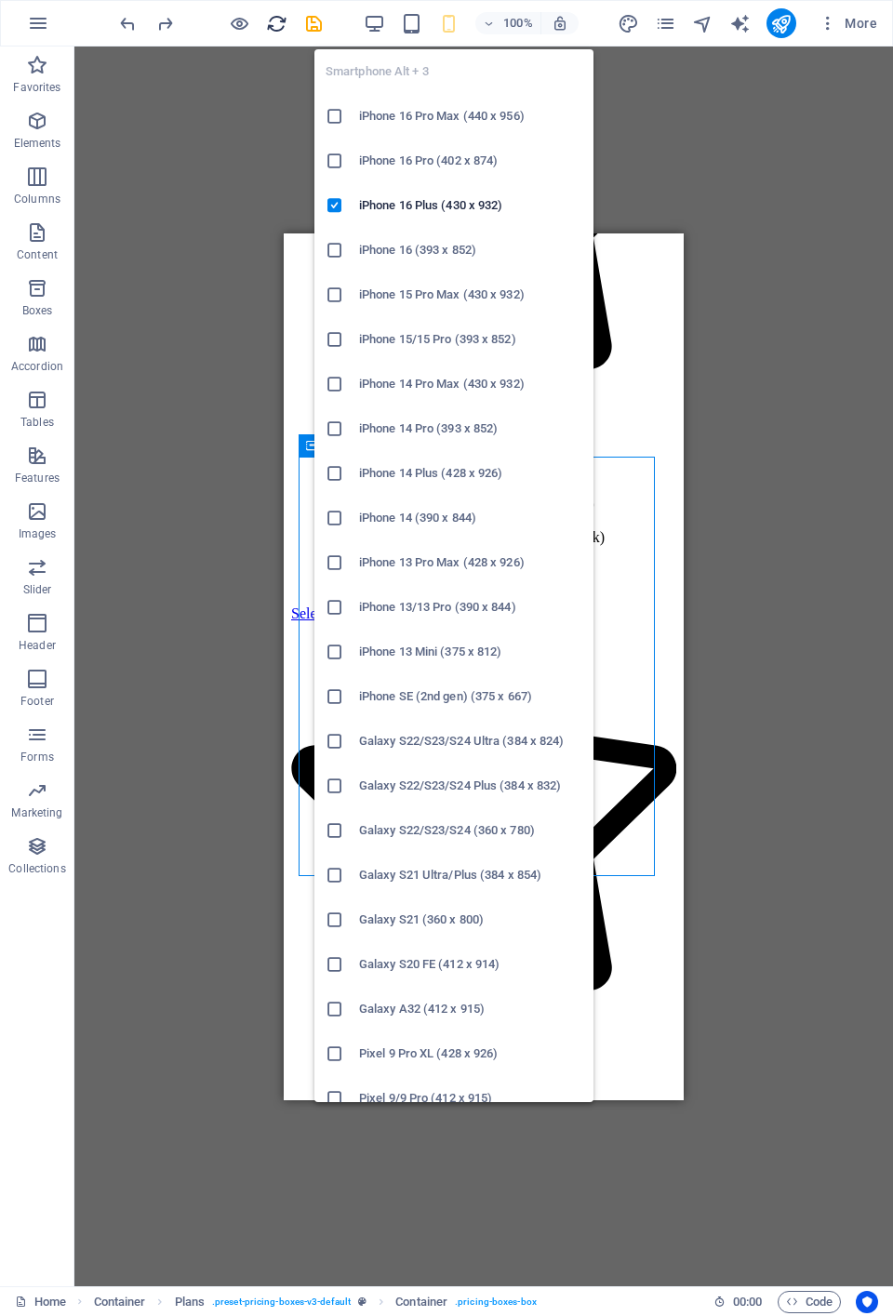
click at [407, 14] on icon "button" at bounding box center [411, 23] width 21 height 21
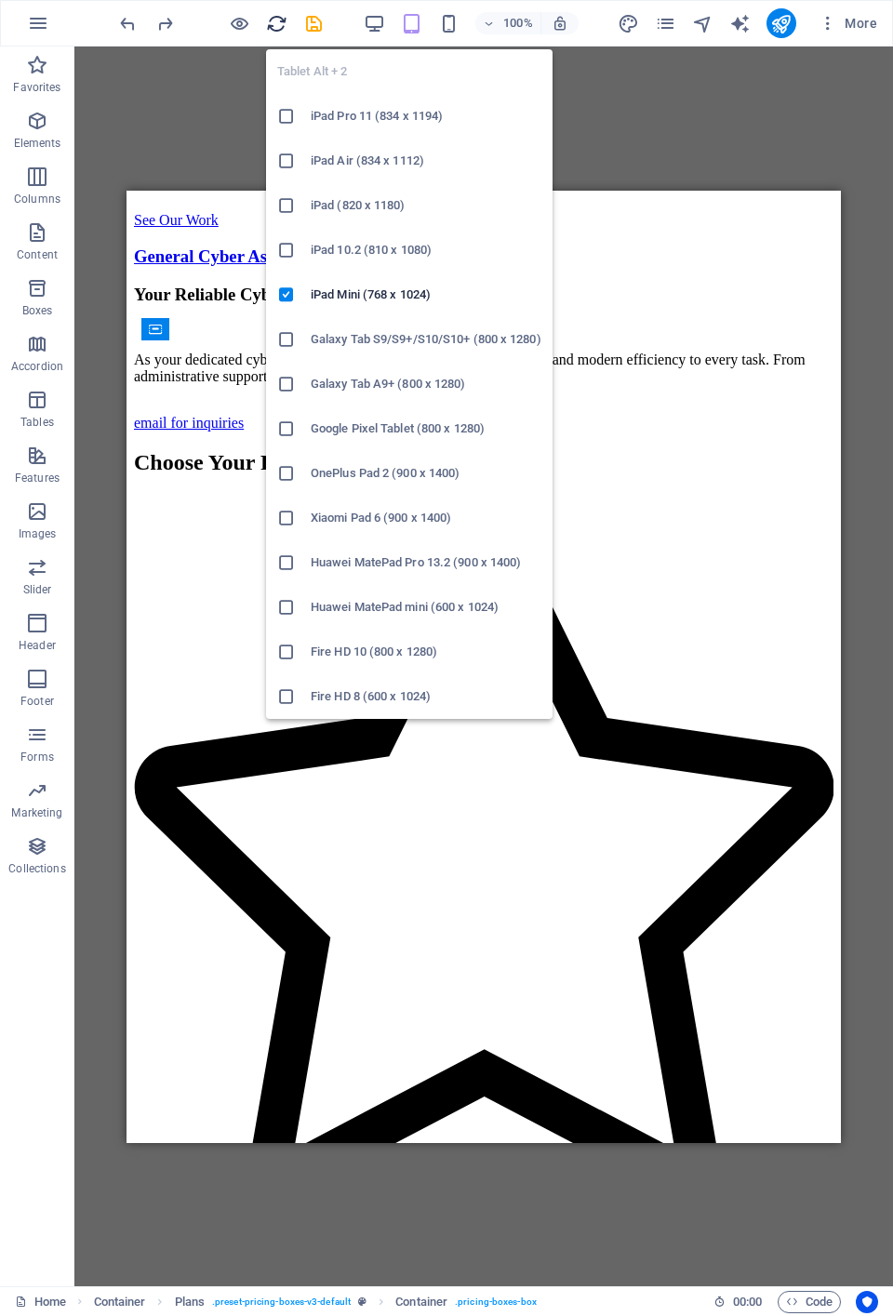
scroll to position [4822, 0]
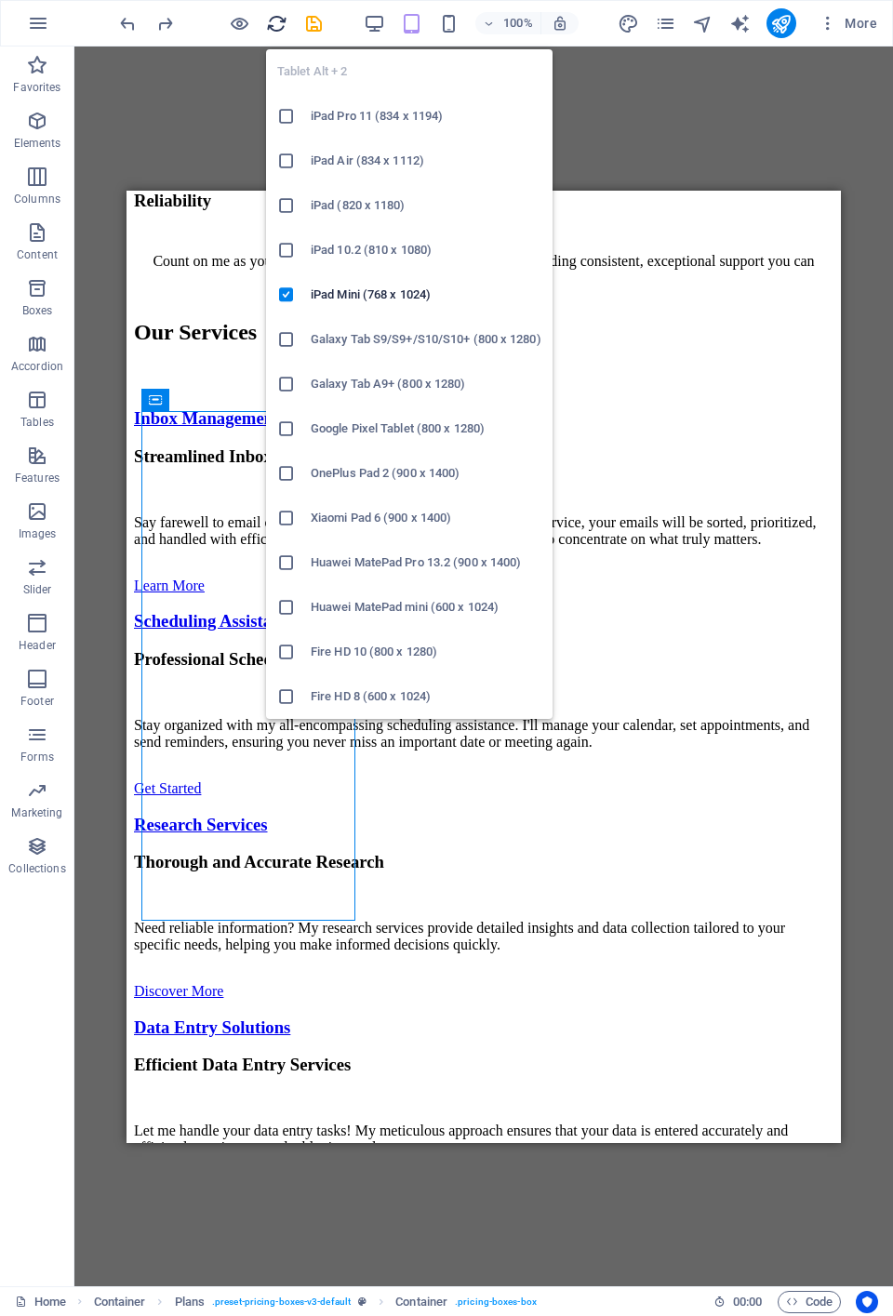
click at [396, 112] on h6 "iPad Pro 11 (834 x 1194)" at bounding box center [426, 116] width 231 height 22
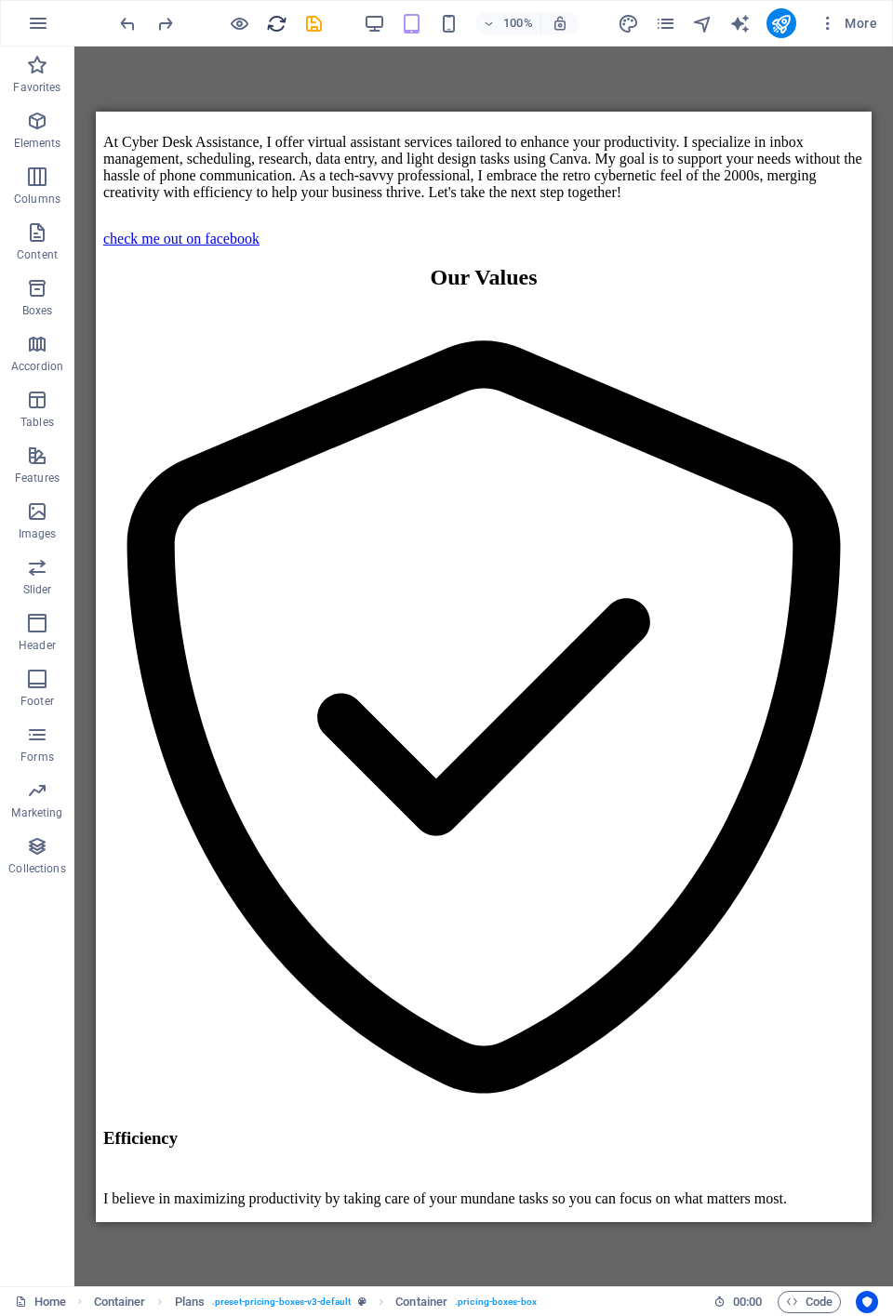
scroll to position [2592, 0]
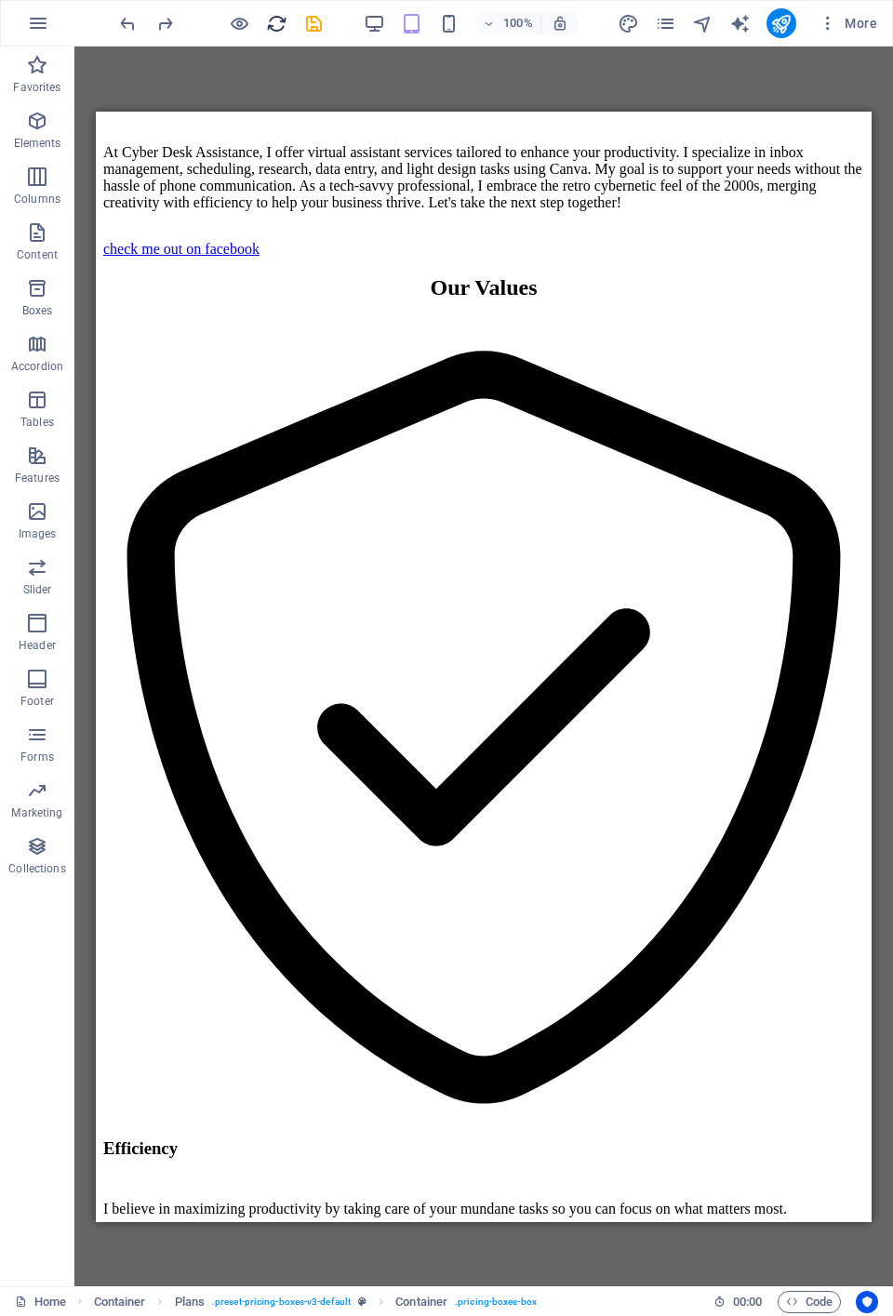
click at [409, 30] on icon "button" at bounding box center [411, 23] width 21 height 21
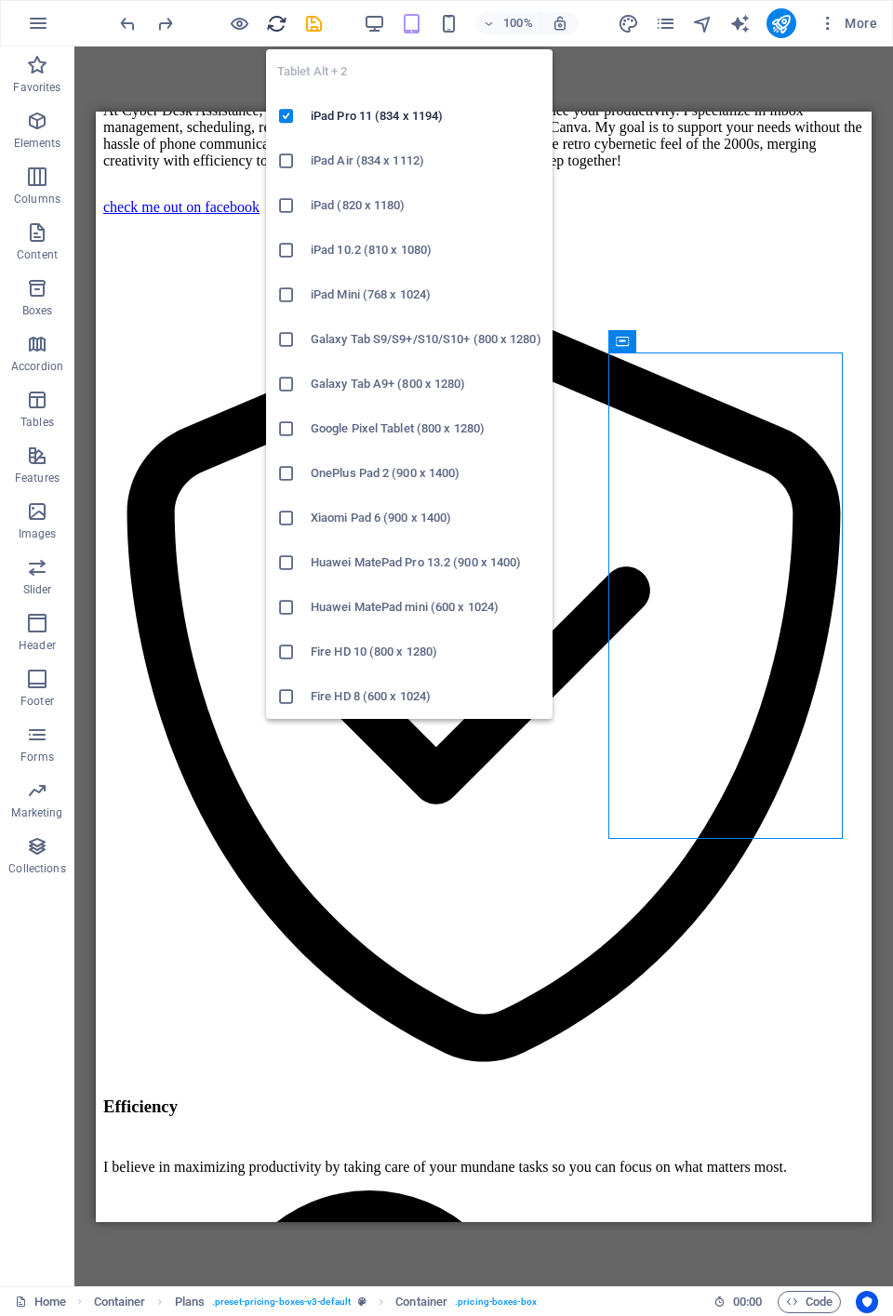
scroll to position [4190, 0]
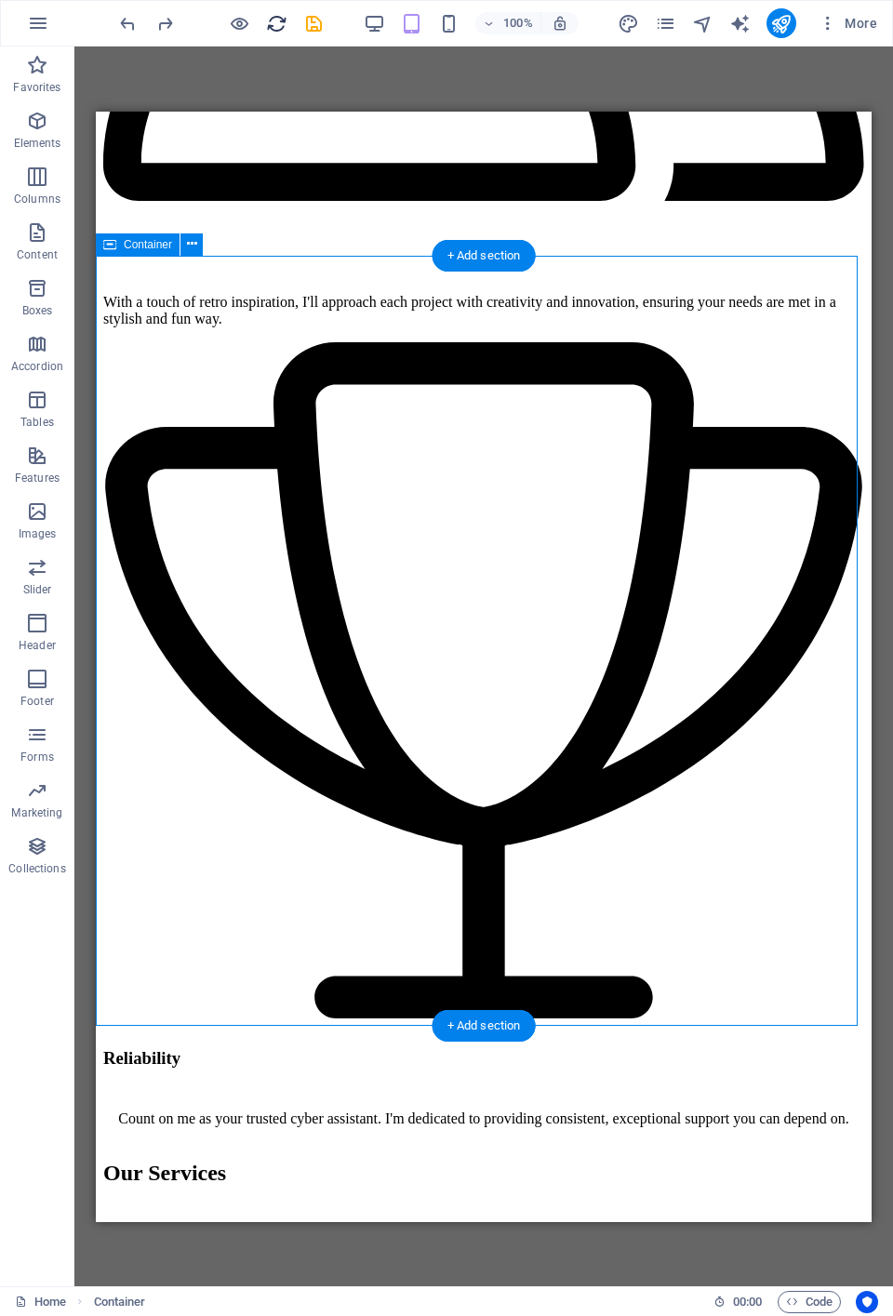
click at [231, 19] on icon "button" at bounding box center [239, 23] width 21 height 21
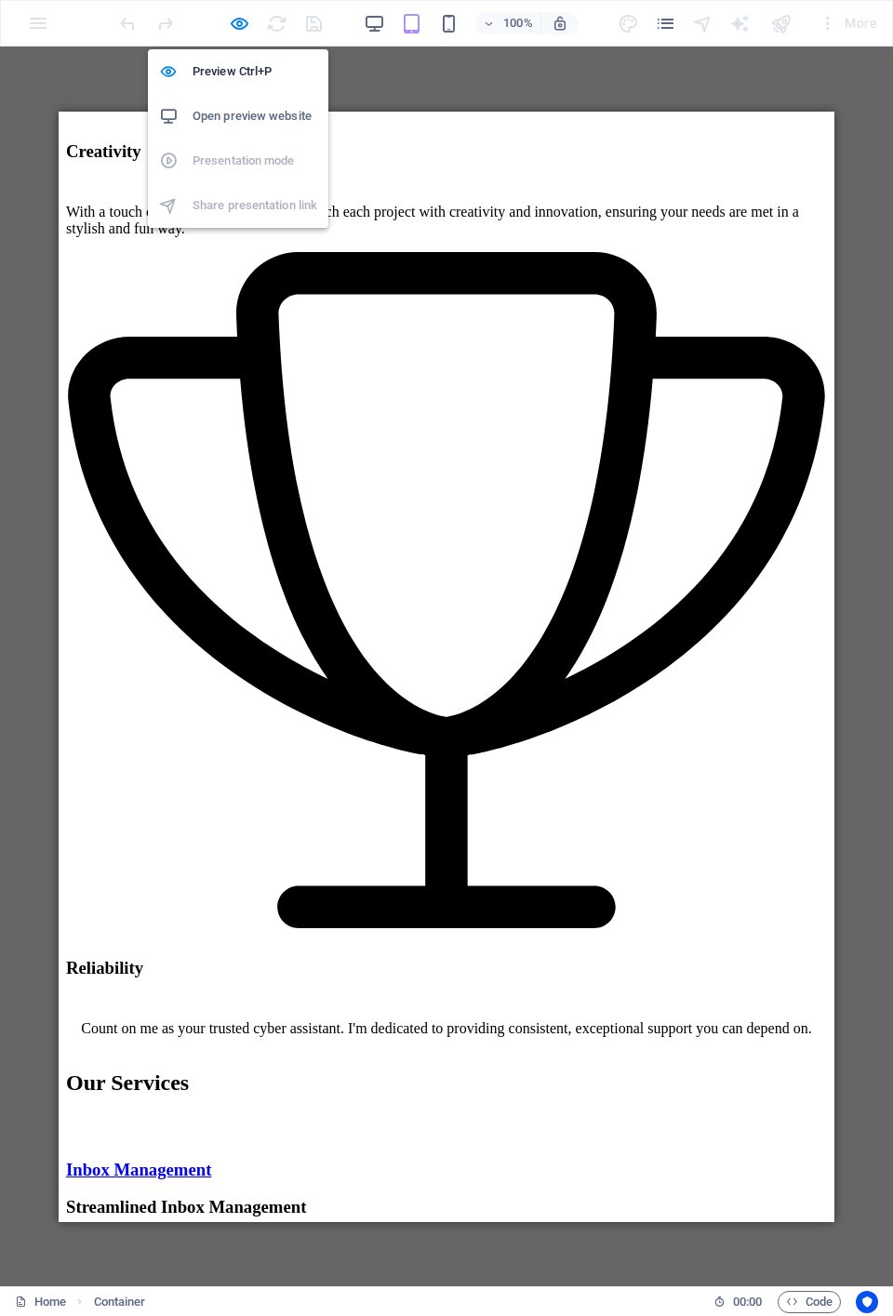
click at [298, 197] on ul "Preview Ctrl+P Open preview website Presentation mode Share presentation link" at bounding box center [238, 138] width 180 height 179
click at [234, 25] on icon "button" at bounding box center [239, 23] width 21 height 21
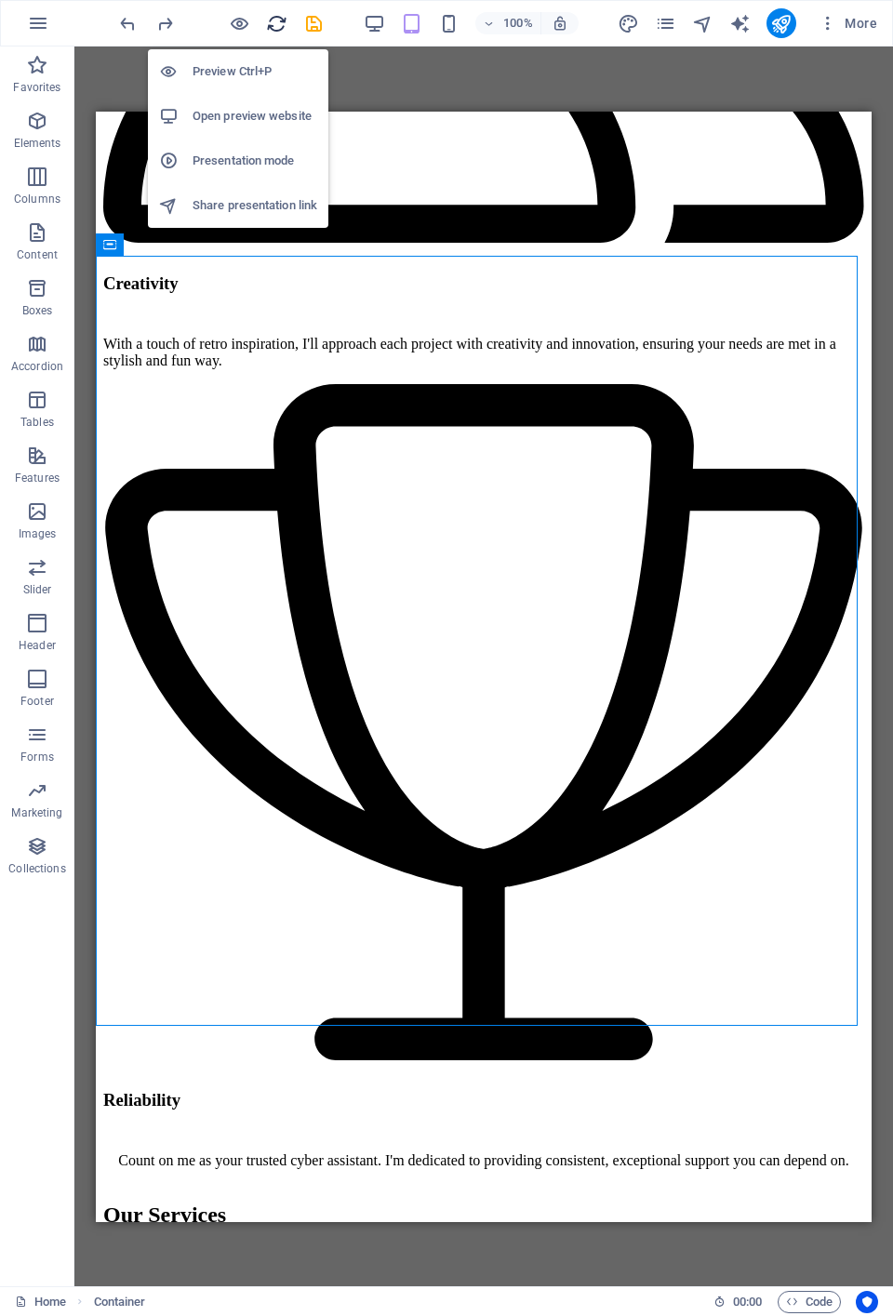
click at [237, 19] on icon "button" at bounding box center [239, 23] width 21 height 21
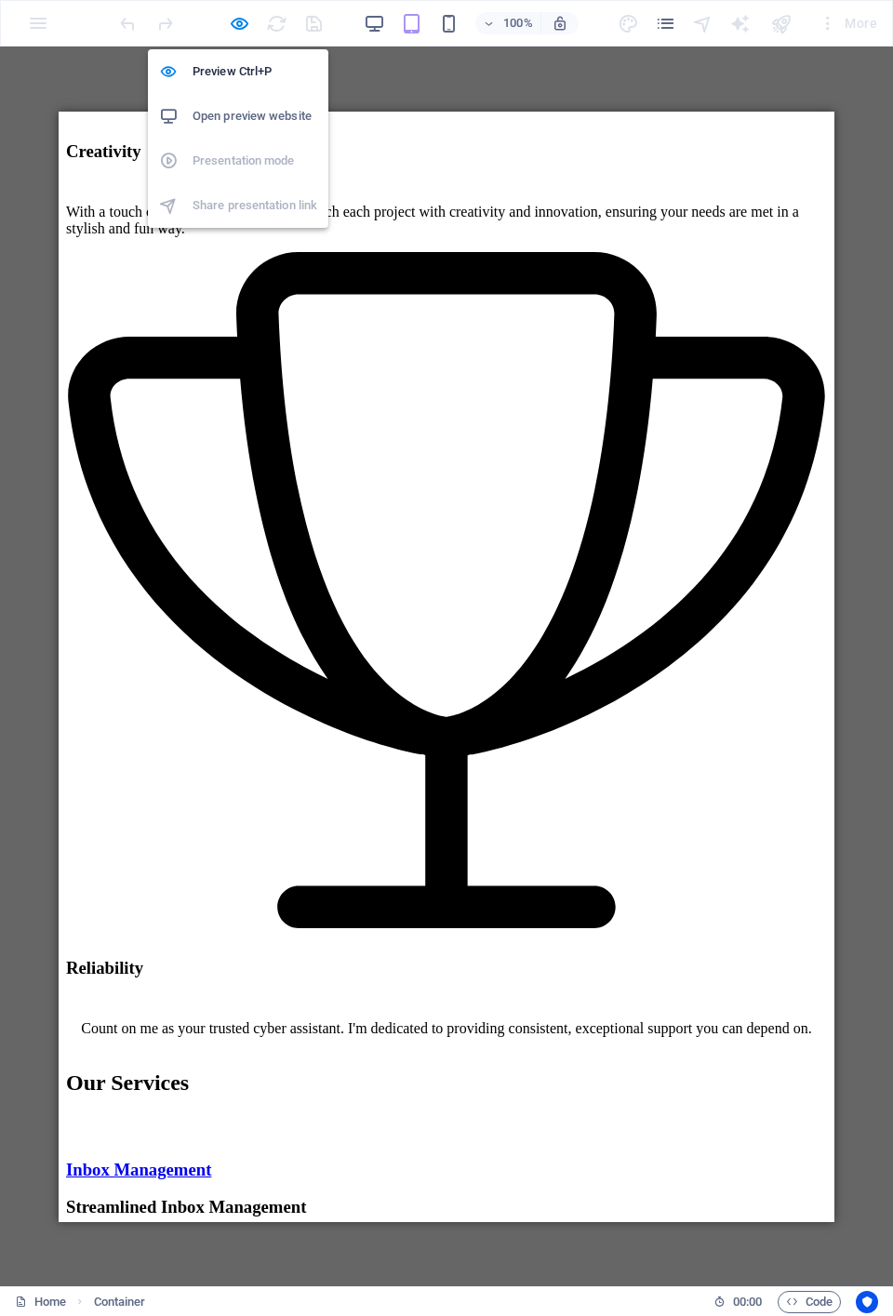
click at [244, 27] on icon "button" at bounding box center [239, 23] width 21 height 21
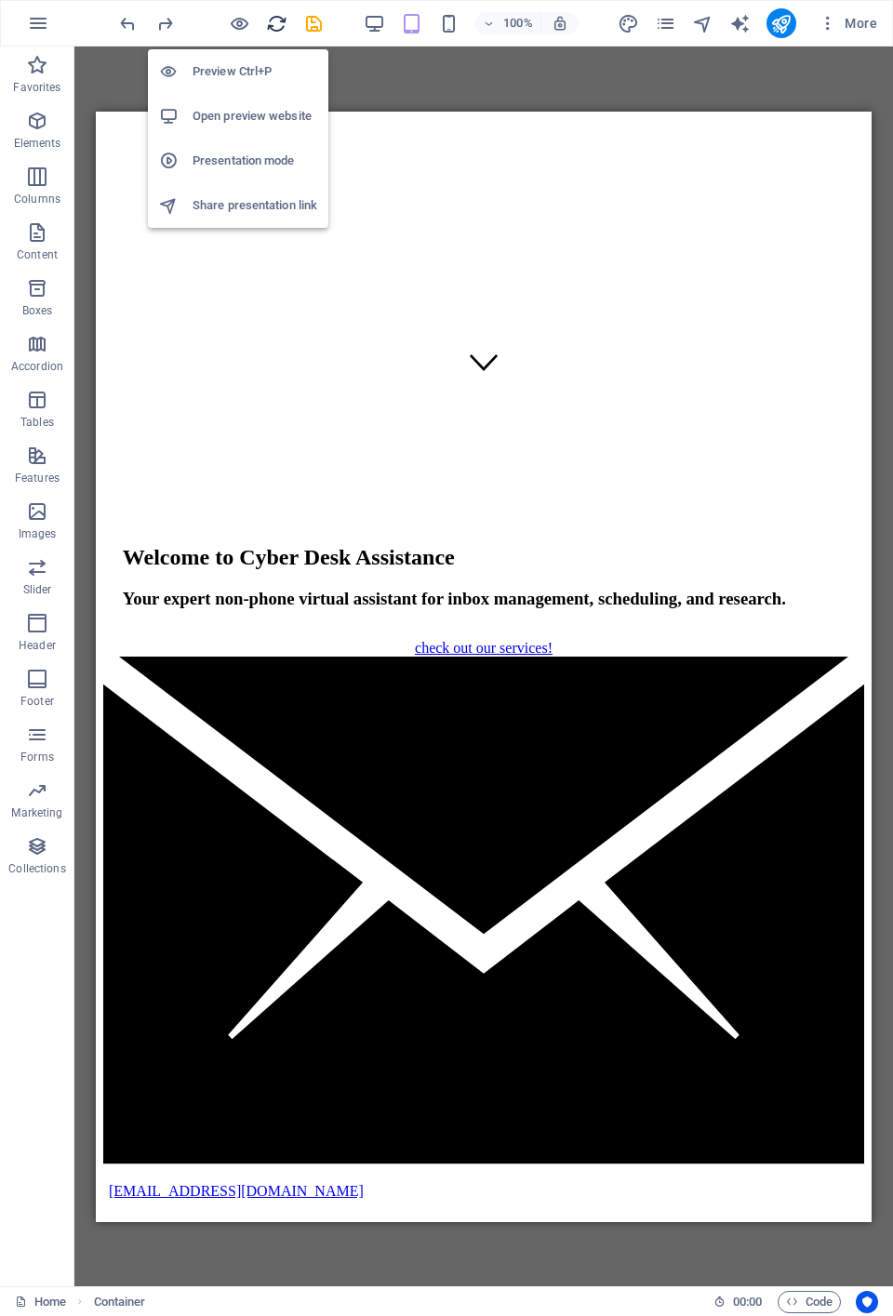
scroll to position [0, 0]
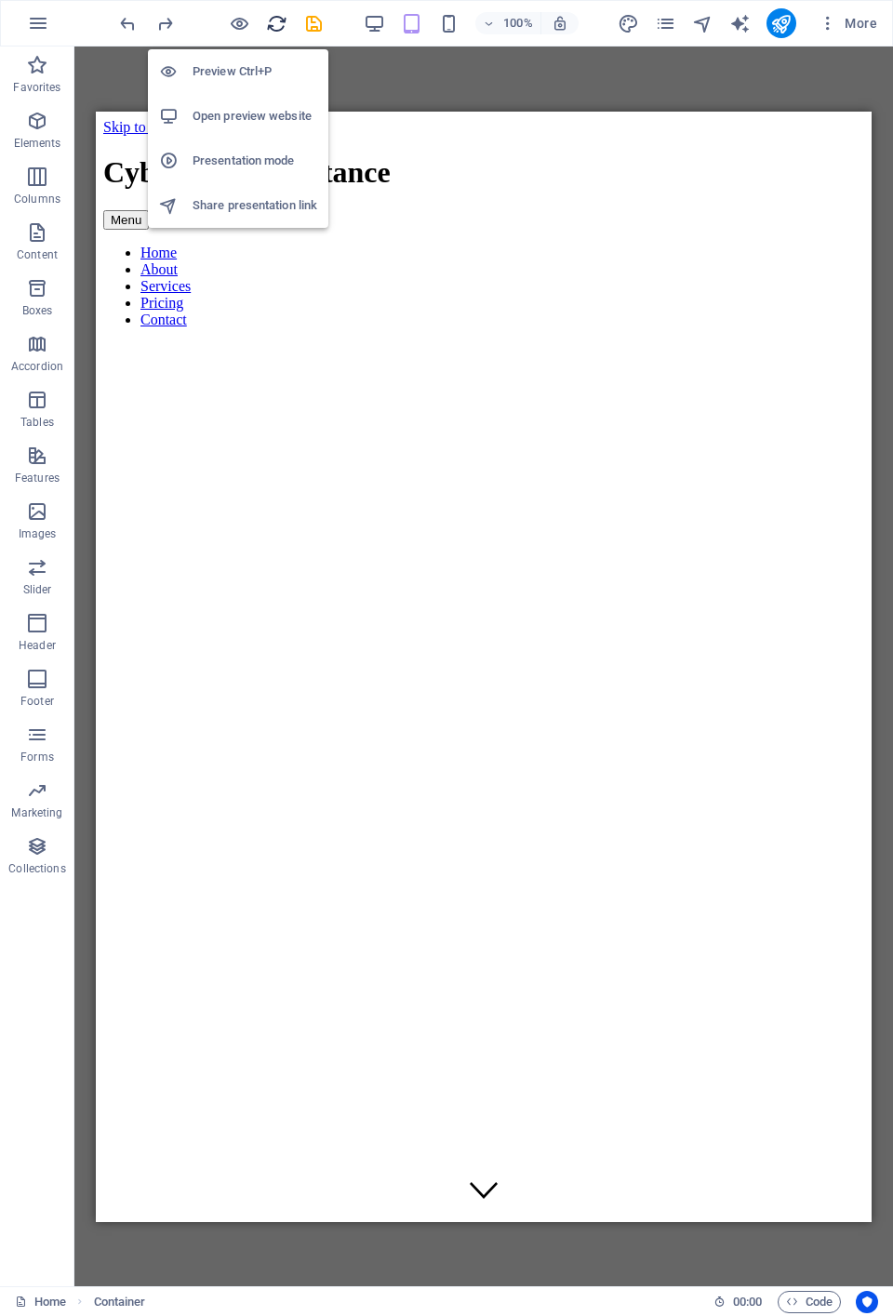
click at [374, 19] on icon "button" at bounding box center [374, 23] width 21 height 21
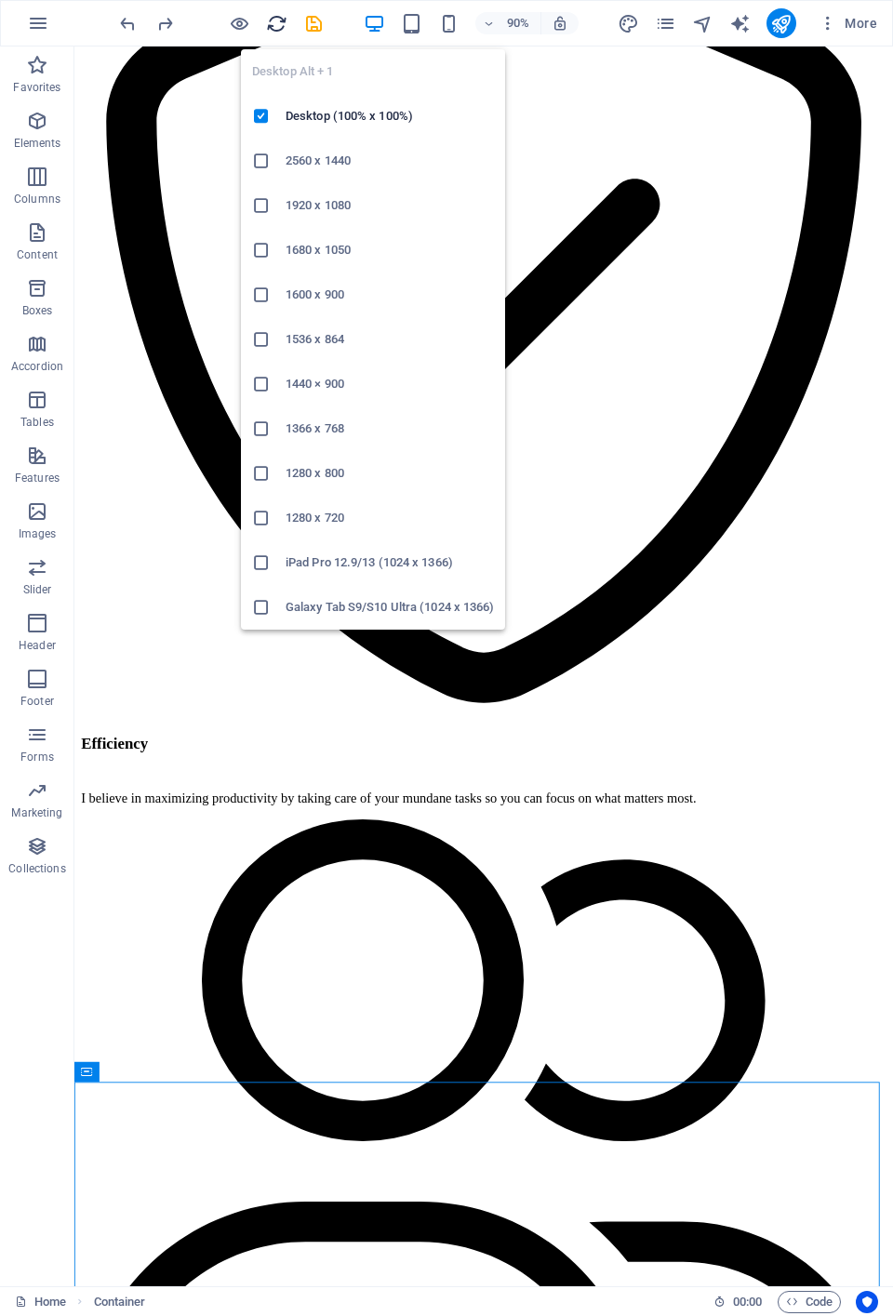
scroll to position [3149, 0]
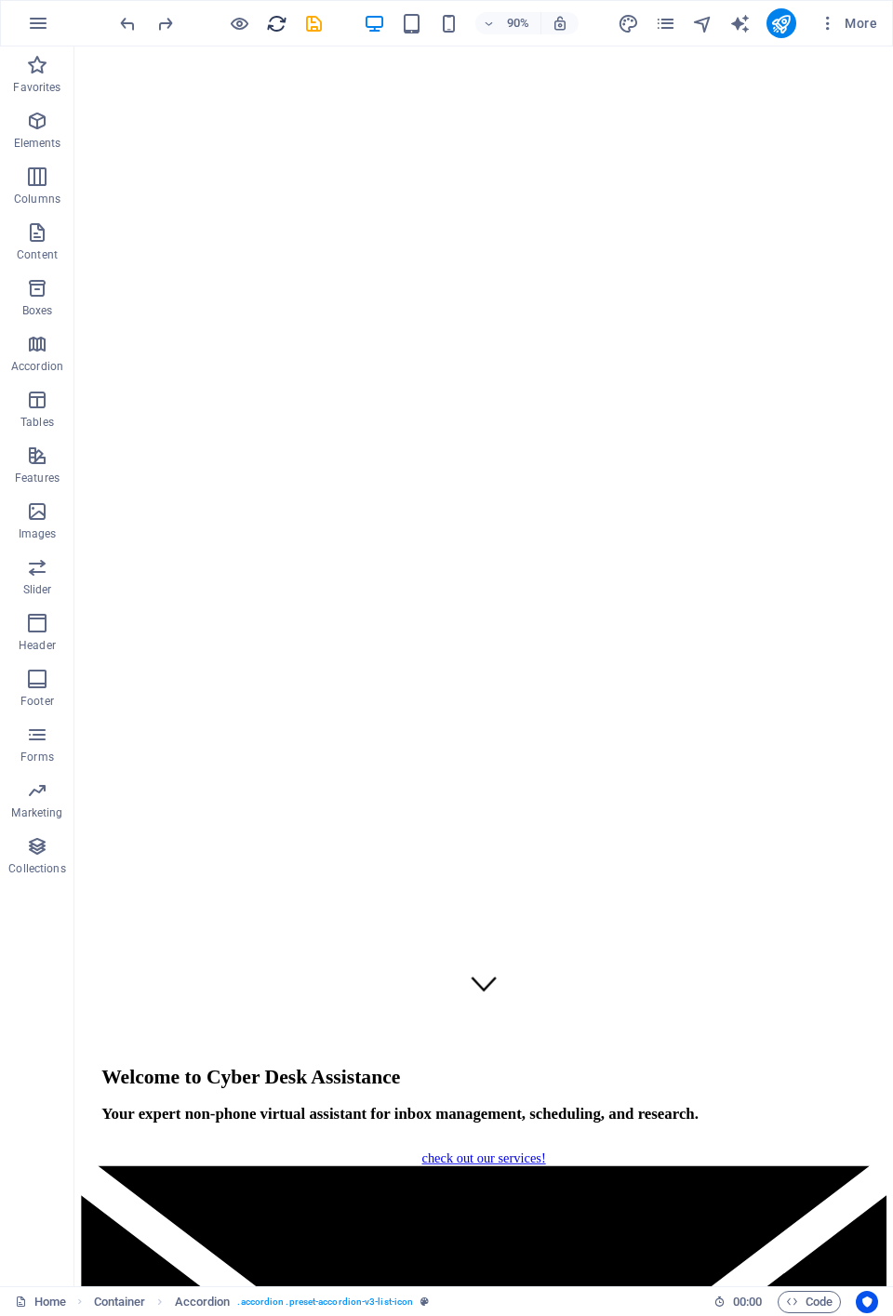
scroll to position [0, 0]
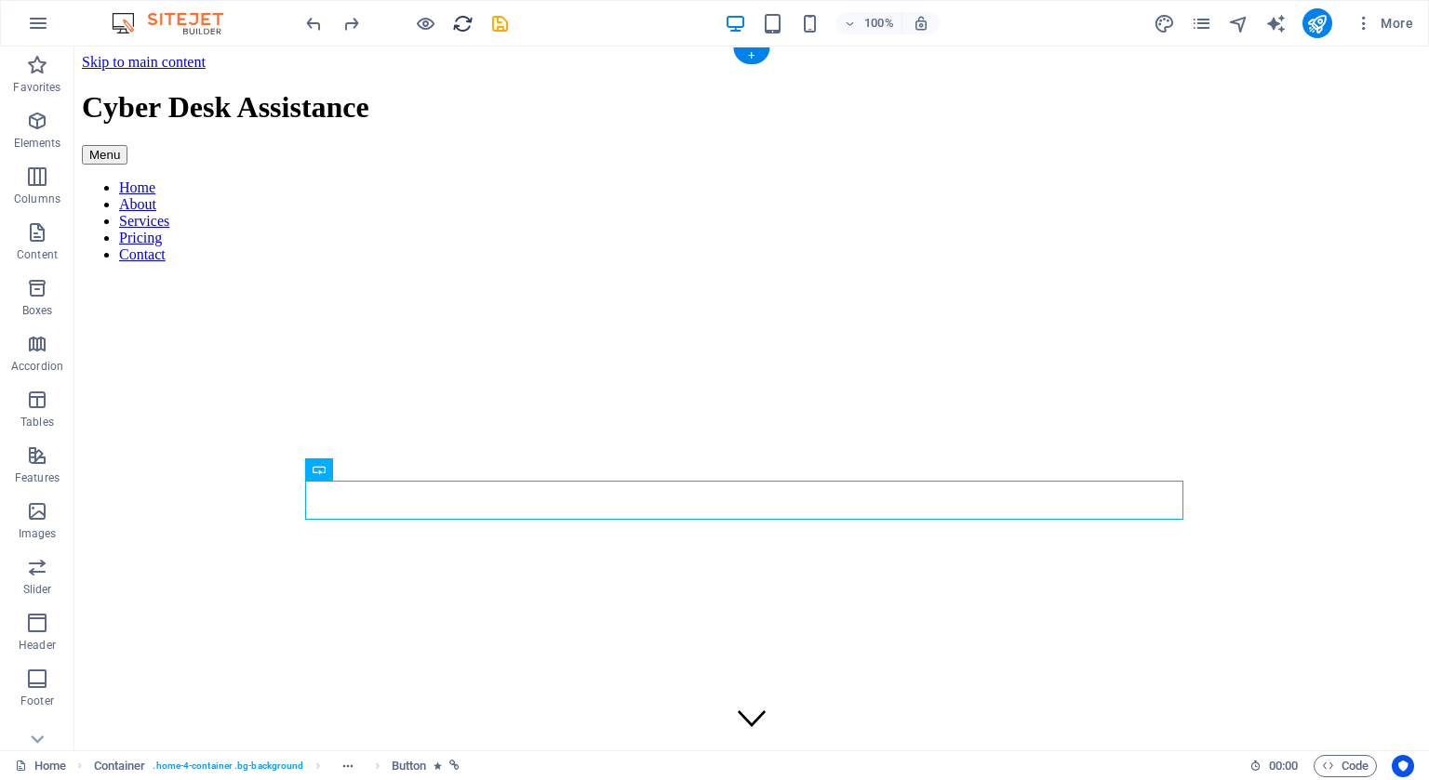
click at [0, 377] on span "Accordion" at bounding box center [37, 355] width 74 height 45
click at [0, 373] on span "Accordion" at bounding box center [37, 355] width 74 height 45
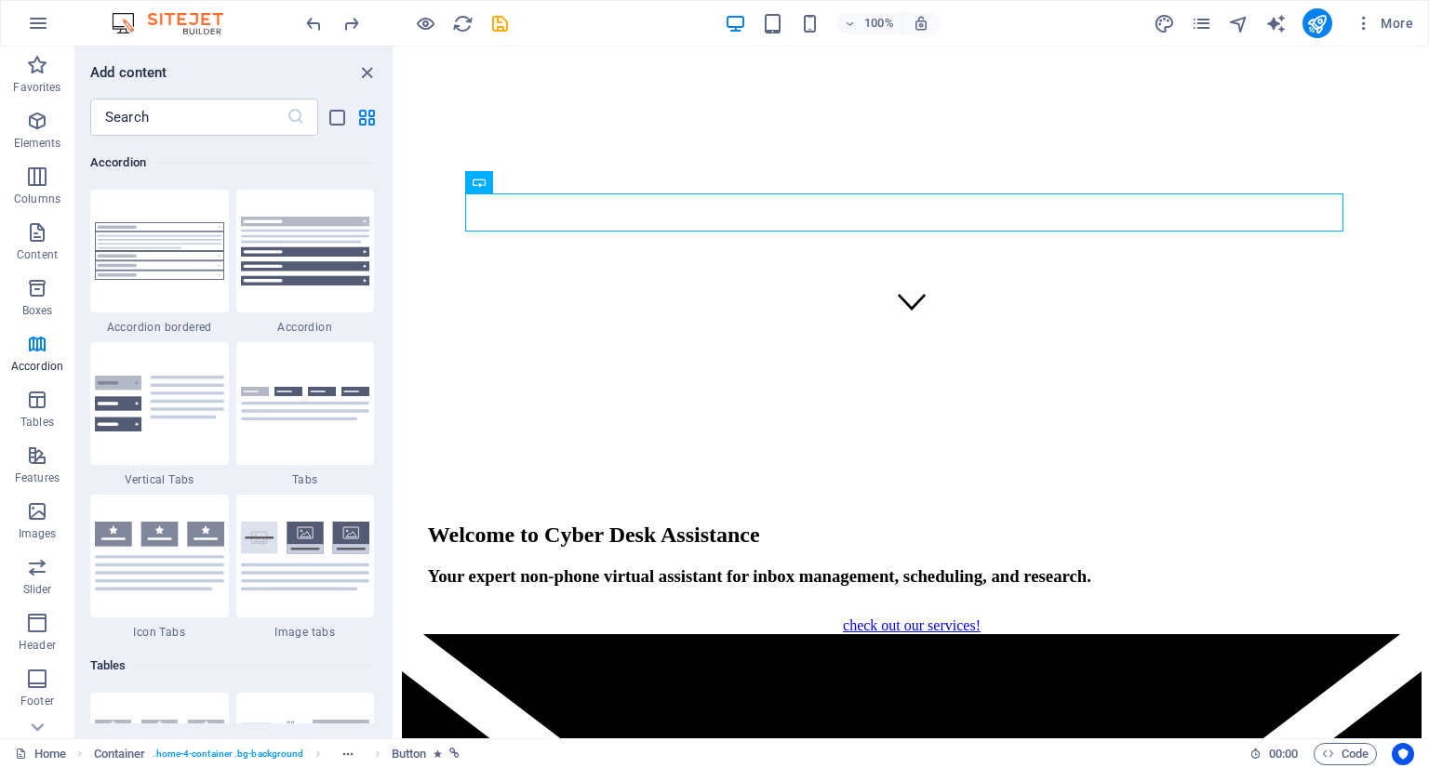
scroll to position [521, 0]
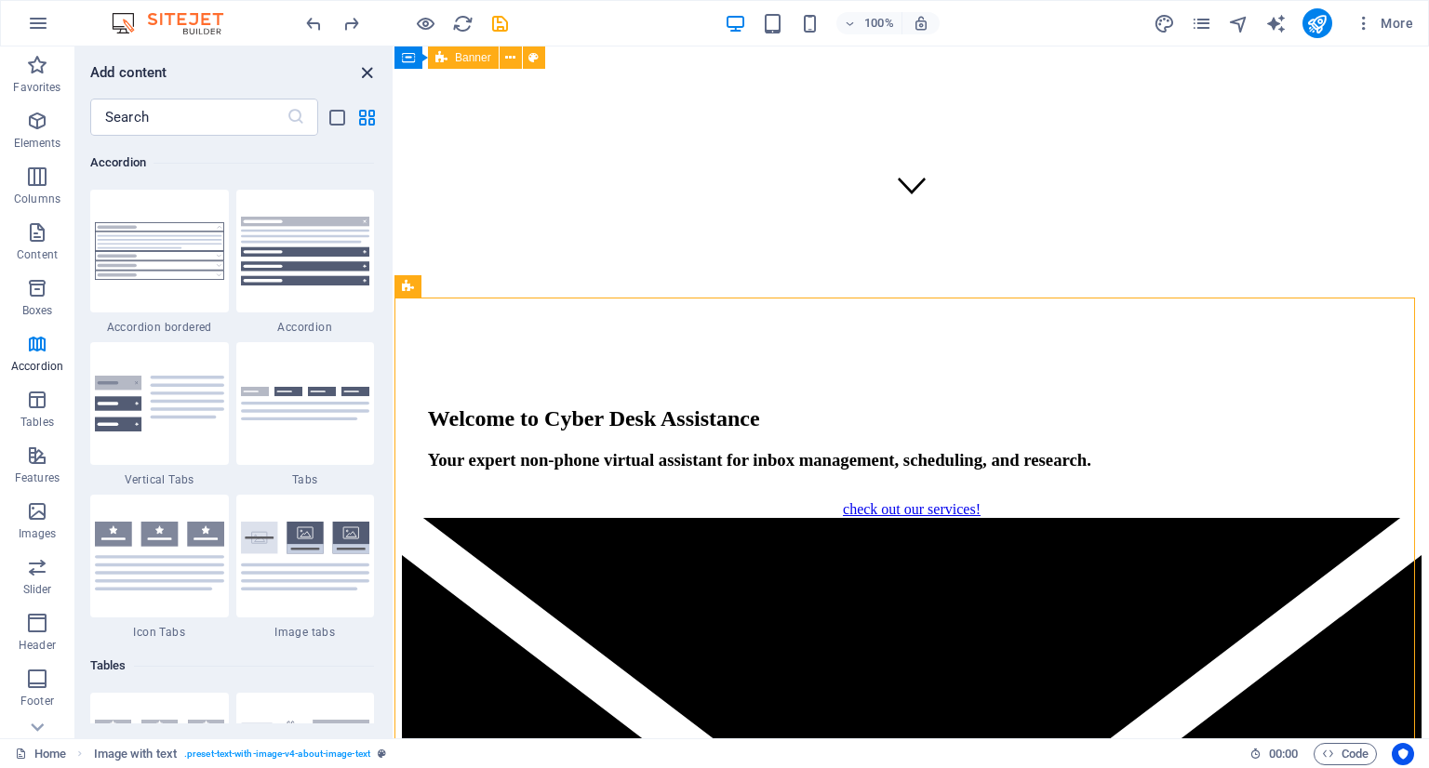
click at [372, 71] on icon "close panel" at bounding box center [366, 72] width 21 height 21
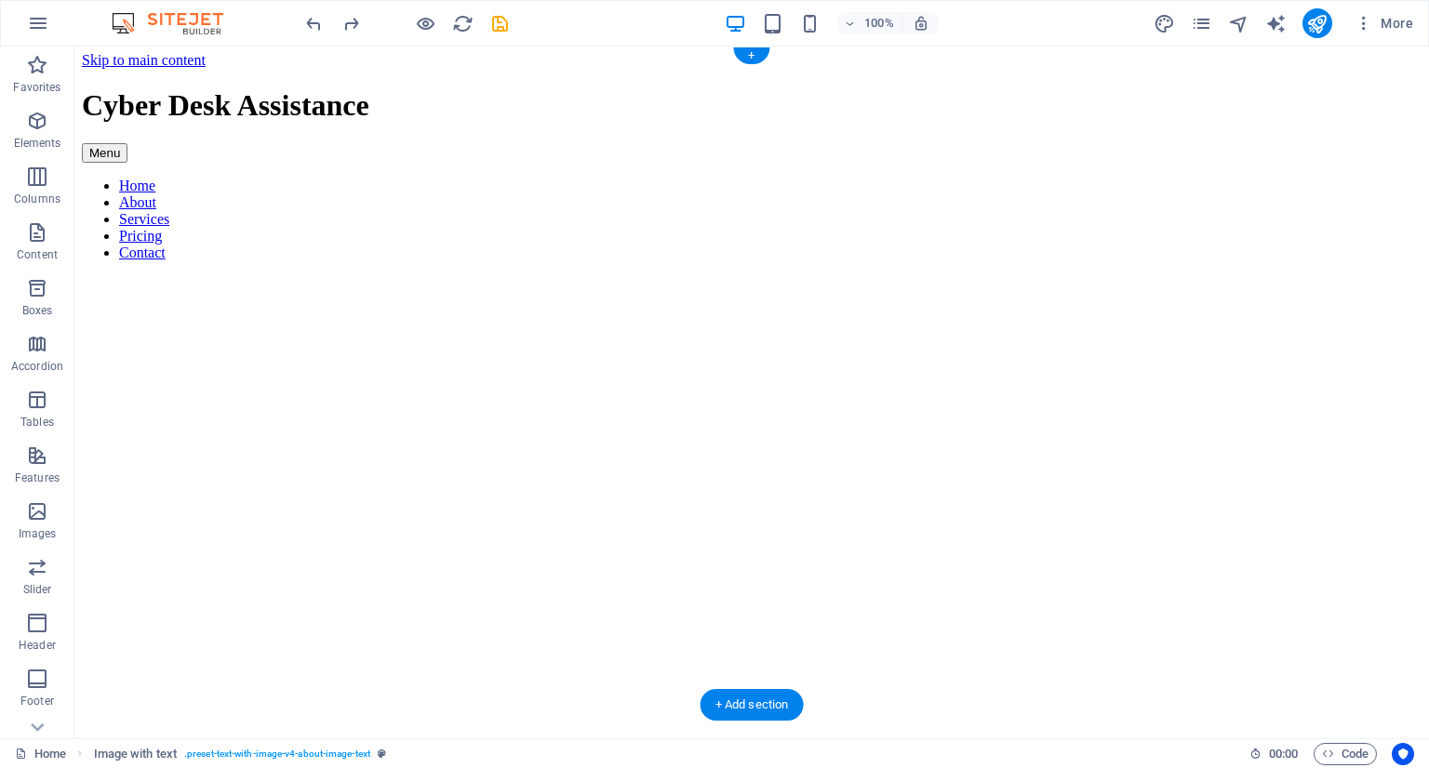
scroll to position [0, 0]
